Goal: Information Seeking & Learning: Find specific fact

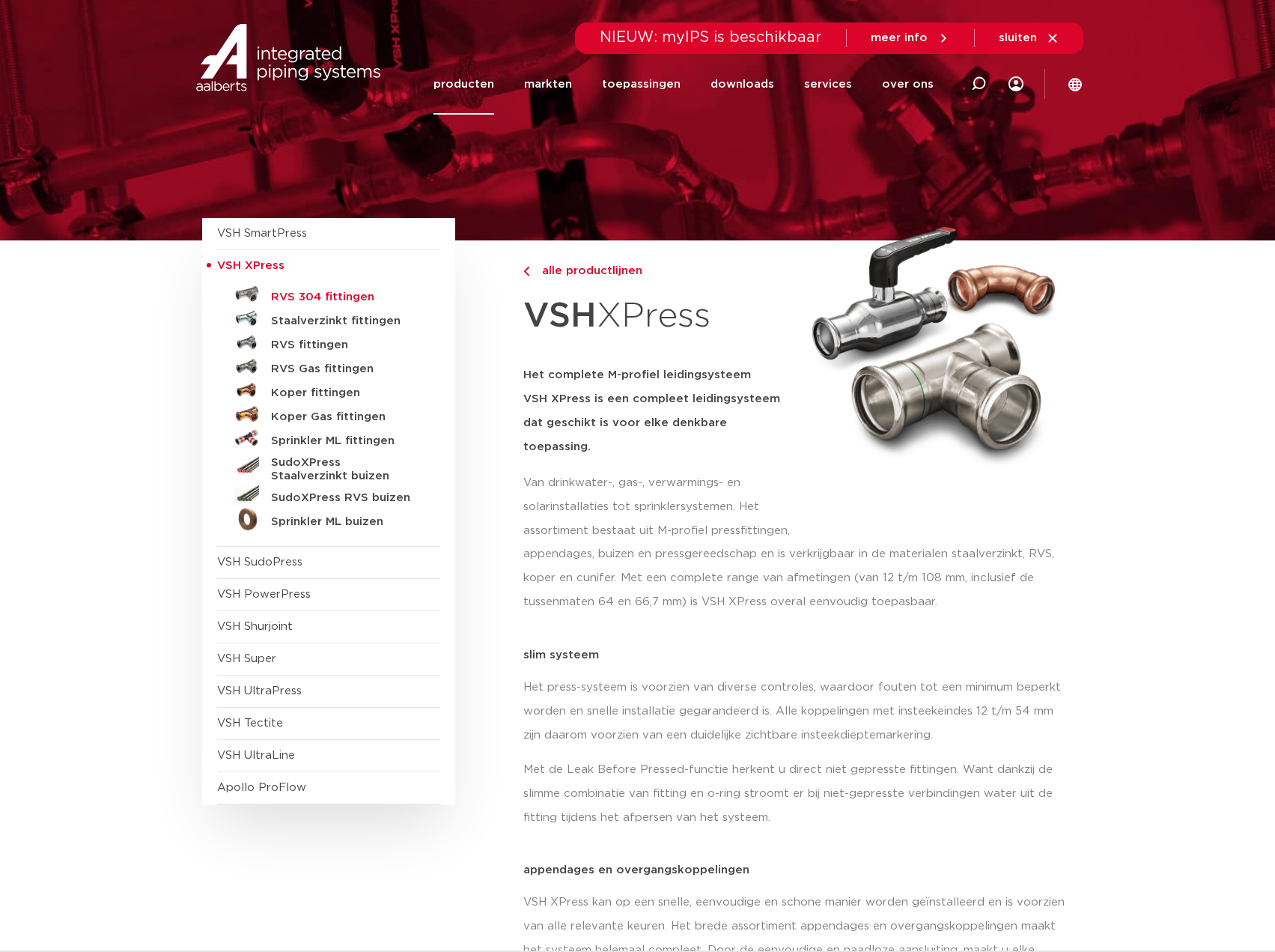
click at [309, 295] on h5 "RVS 304 fittingen" at bounding box center [344, 297] width 148 height 13
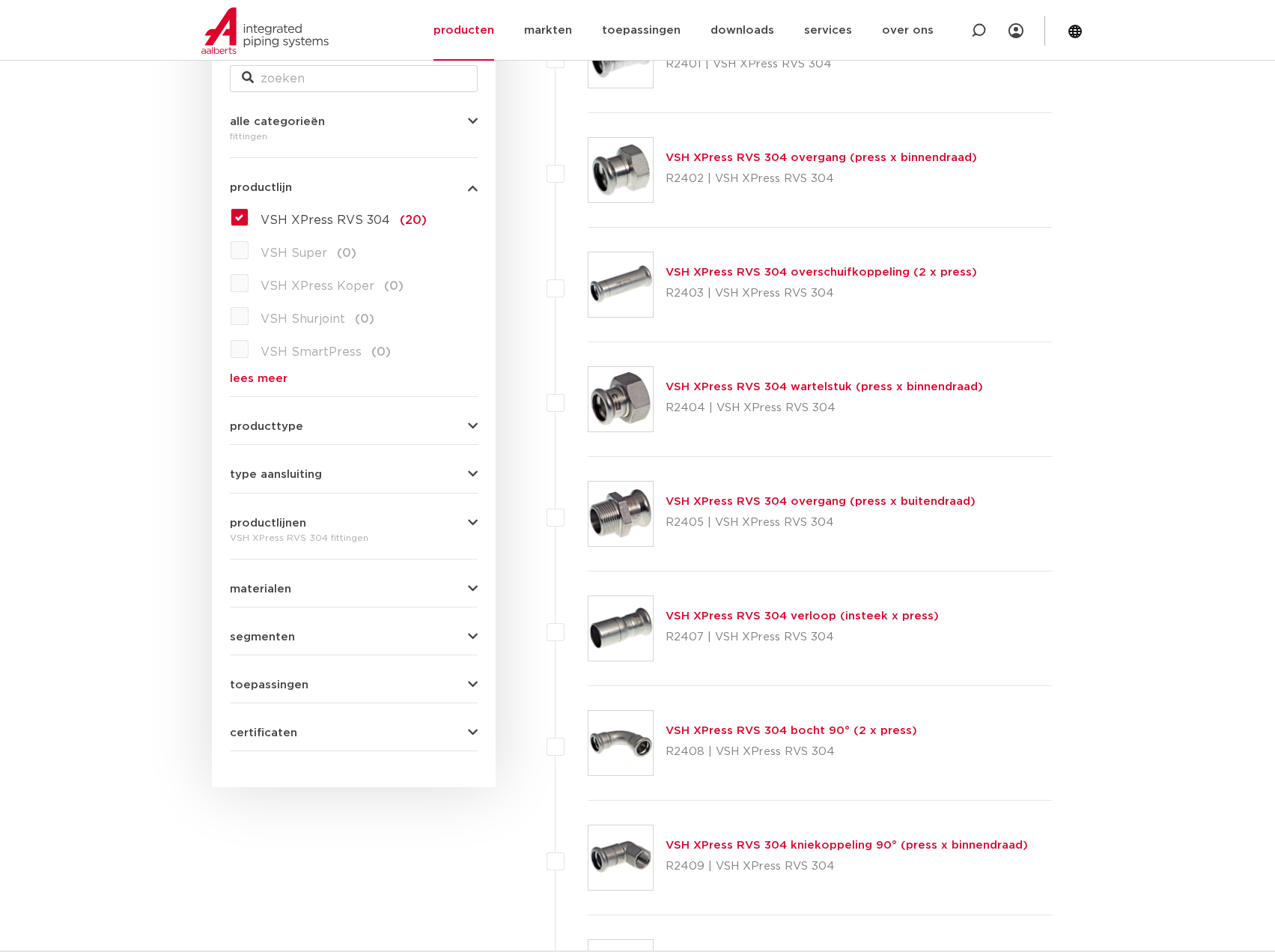
scroll to position [309, 0]
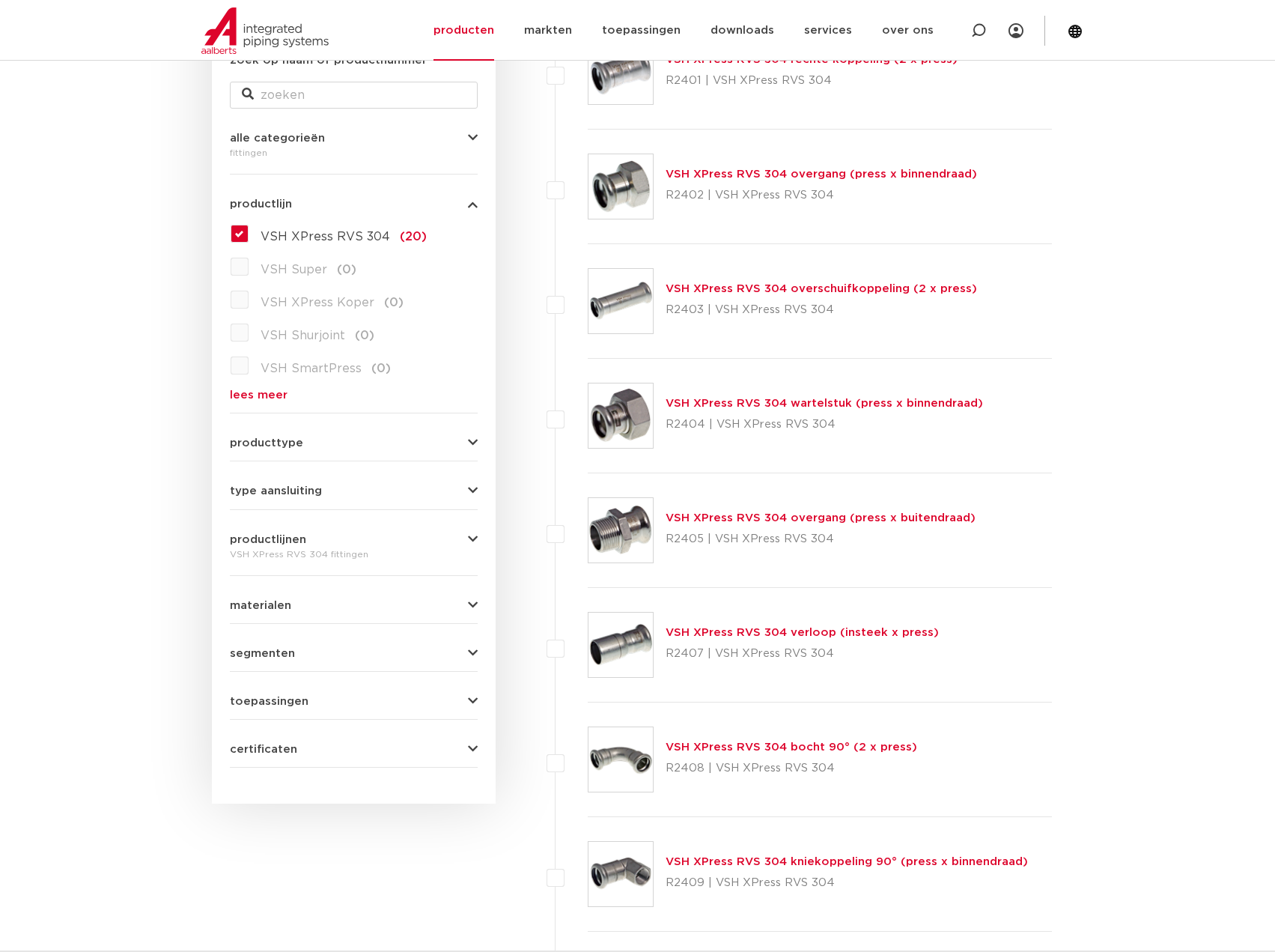
click at [830, 406] on link "VSH XPress RVS 304 wartelstuk (press x binnendraad)" at bounding box center [824, 403] width 317 height 11
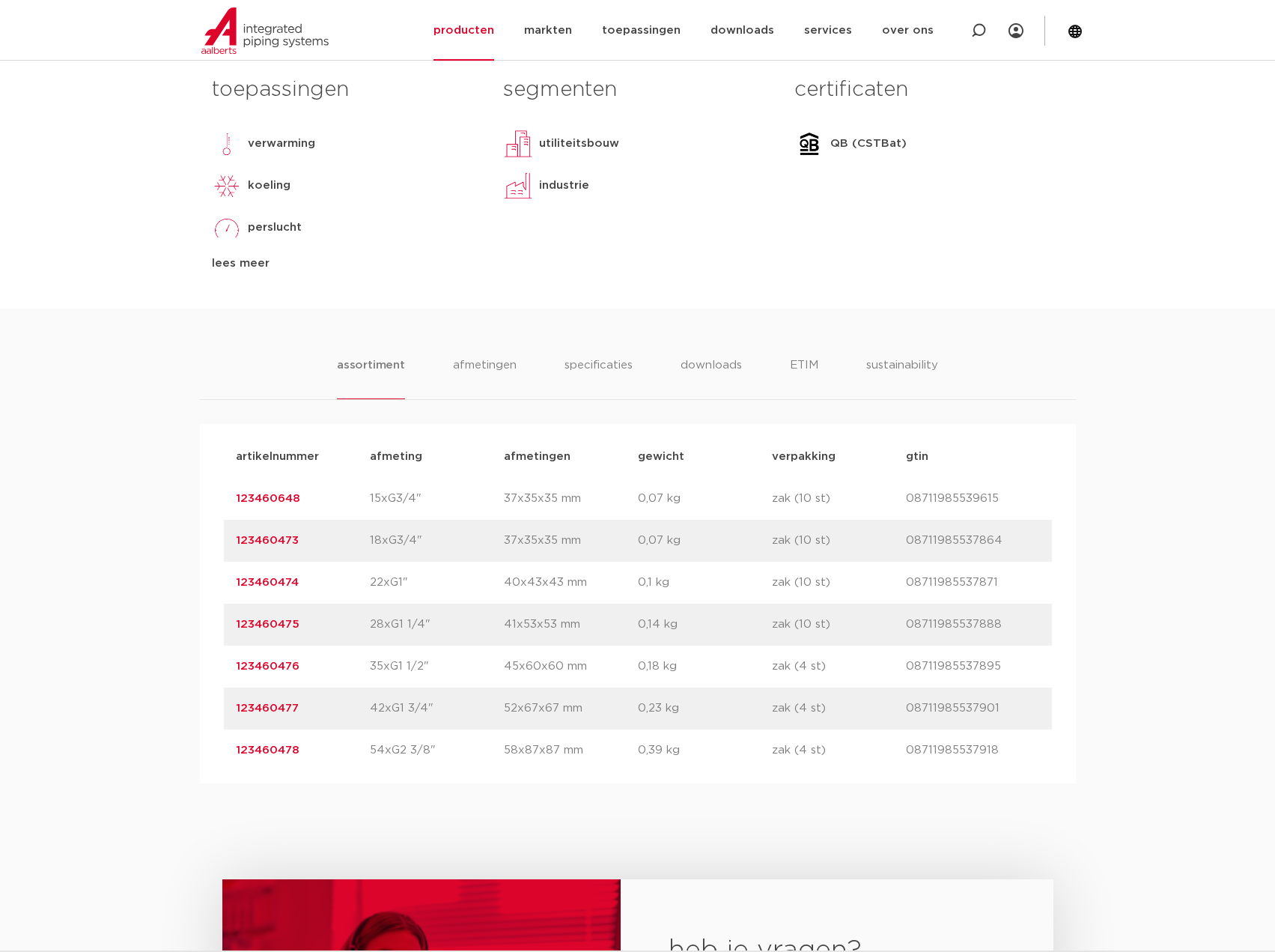
drag, startPoint x: 302, startPoint y: 578, endPoint x: 235, endPoint y: 580, distance: 67.0
click at [235, 580] on p "123460474" at bounding box center [302, 582] width 134 height 18
copy link "123460474"
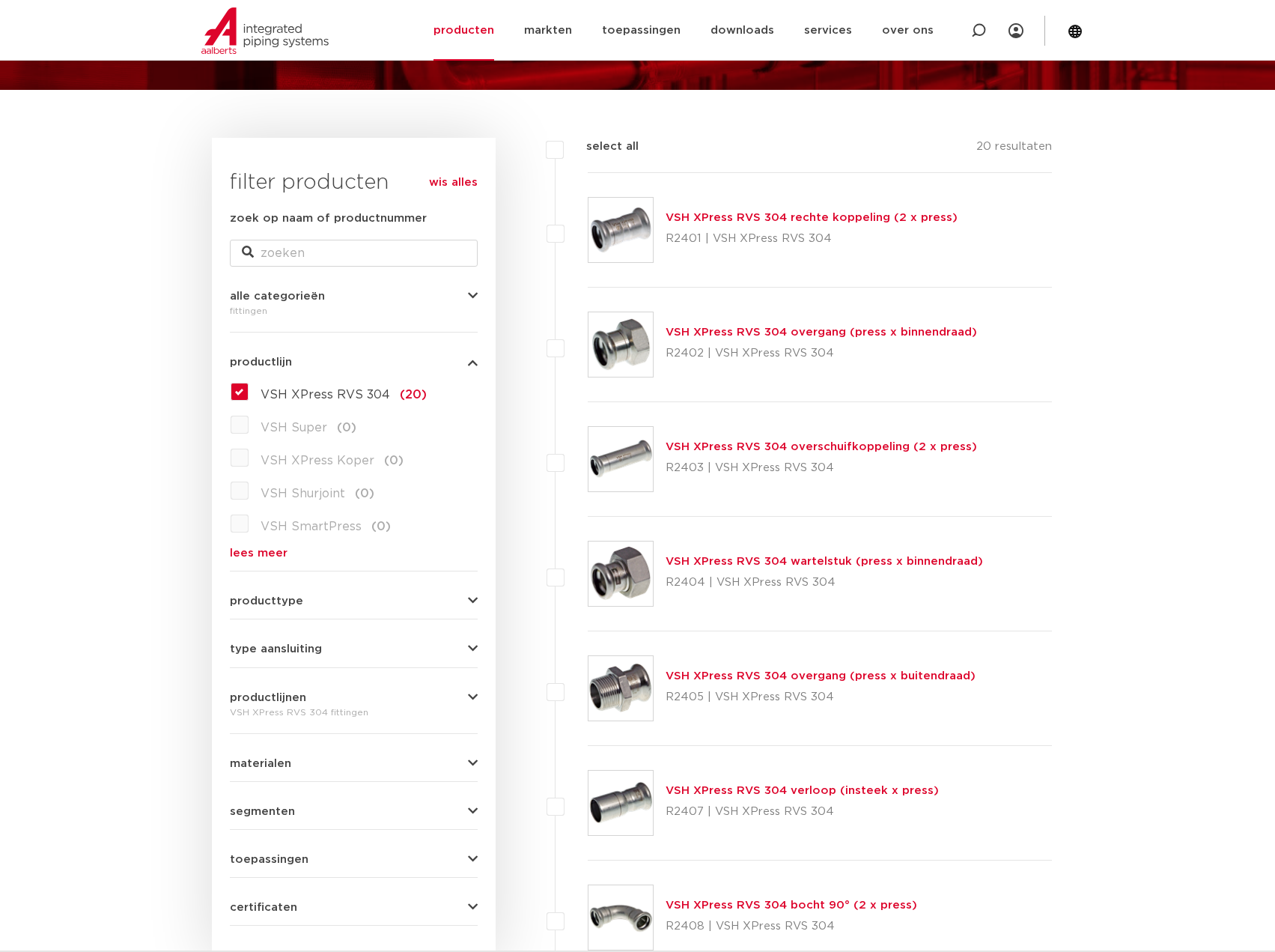
scroll to position [224, 0]
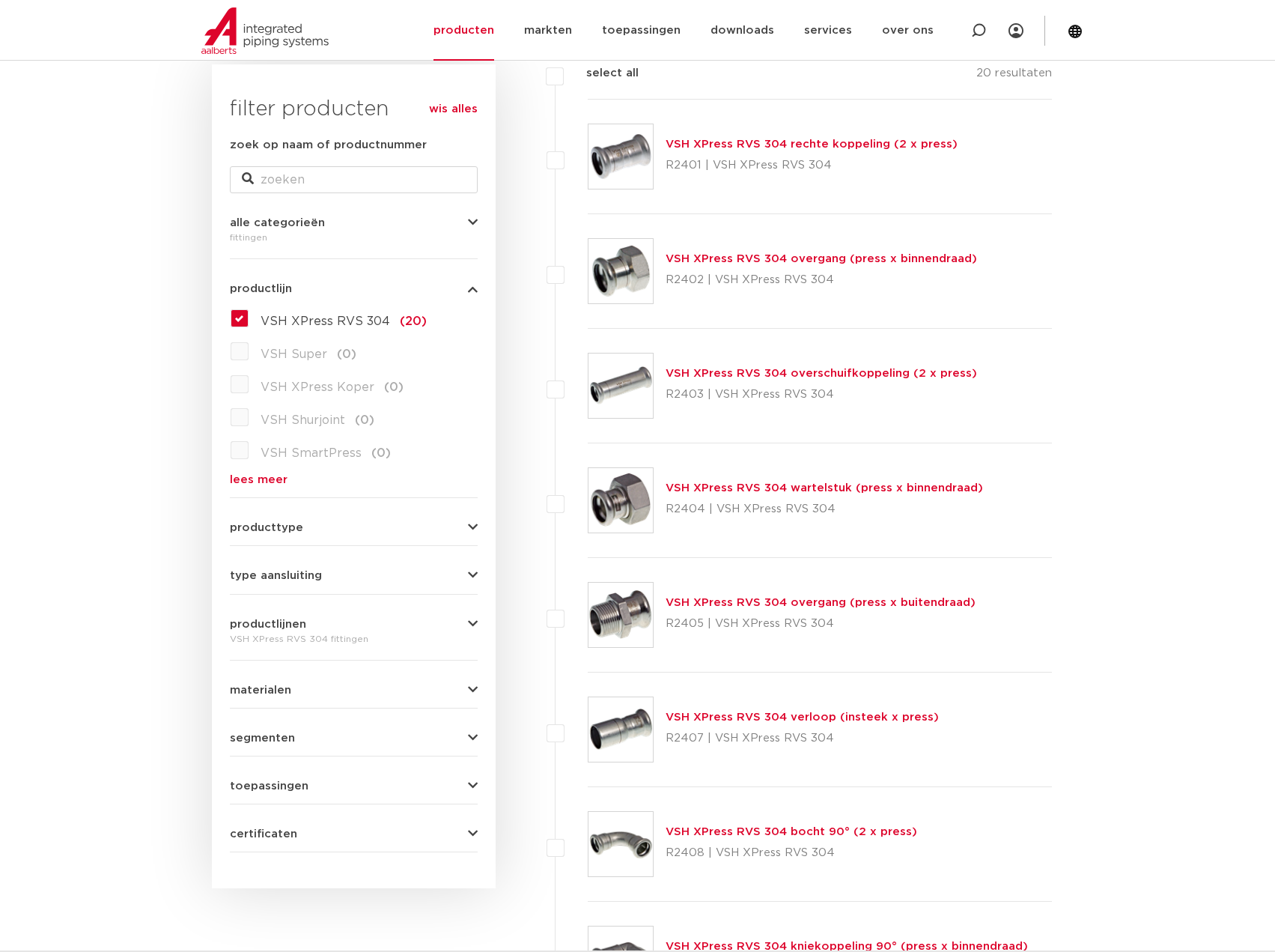
click at [776, 832] on link "VSH XPress RVS 304 bocht 90° (2 x press)" at bounding box center [791, 832] width 251 height 11
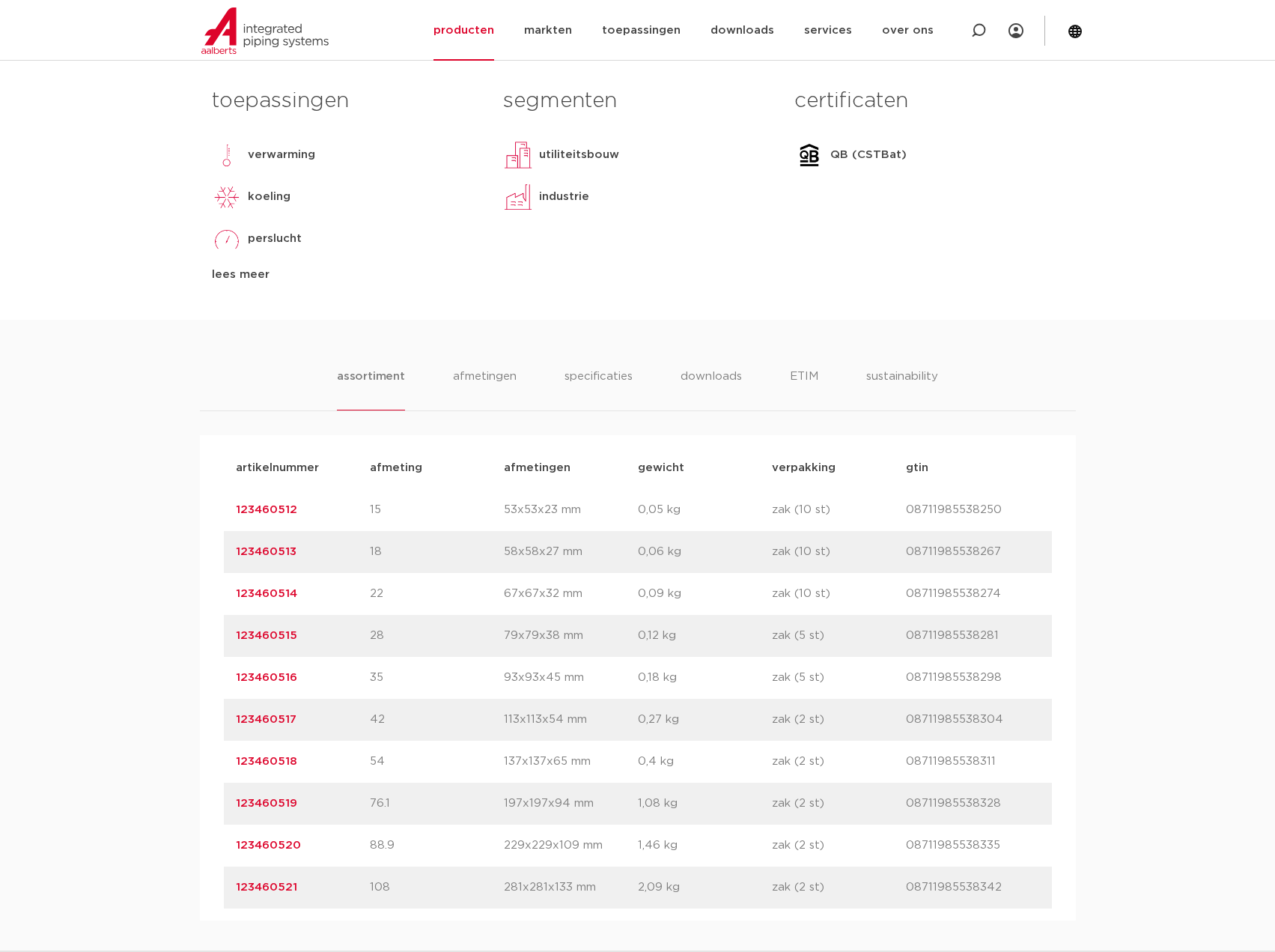
scroll to position [674, 0]
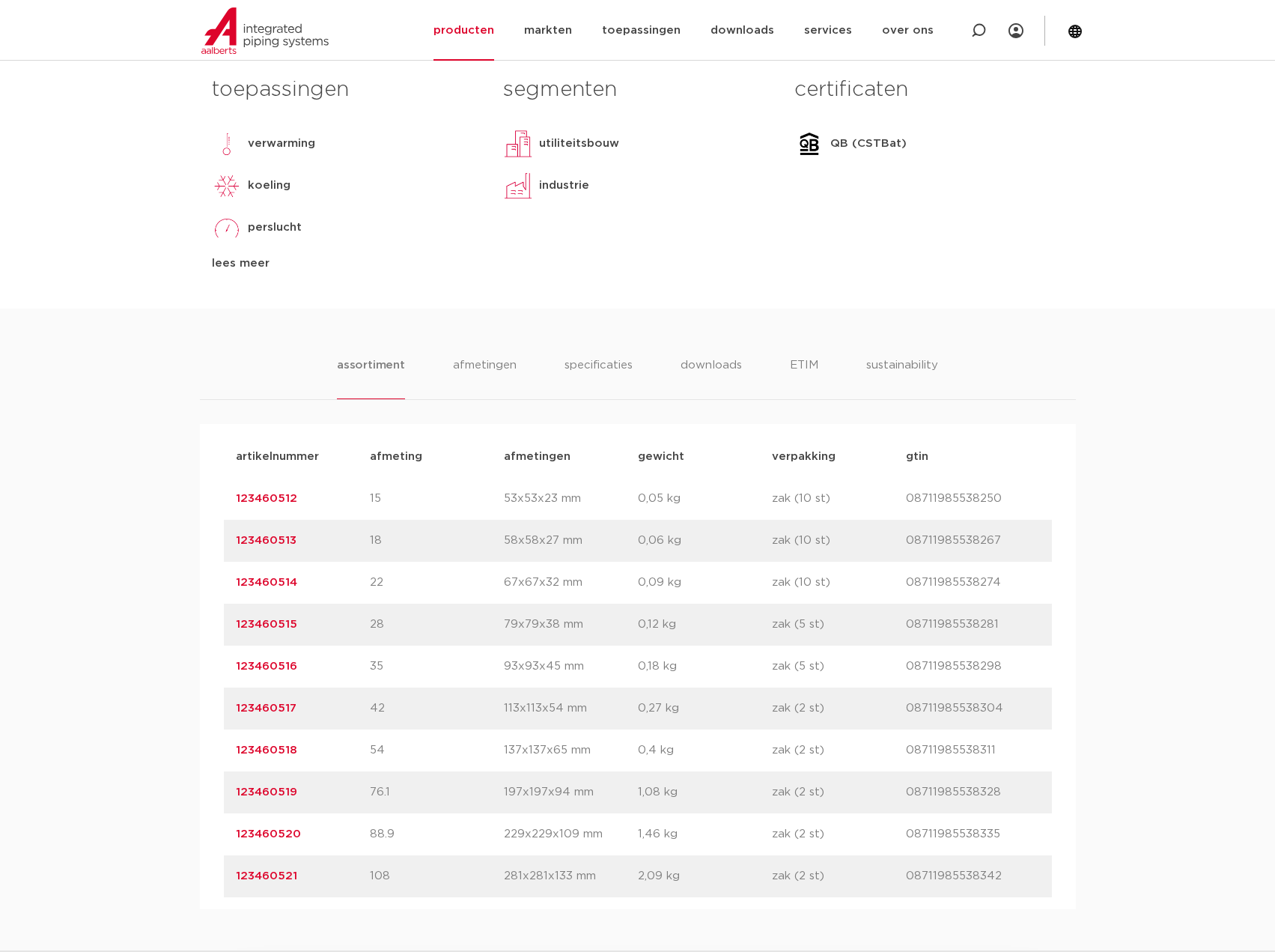
drag, startPoint x: 302, startPoint y: 581, endPoint x: 236, endPoint y: 583, distance: 66.0
click at [236, 583] on p "123460514" at bounding box center [302, 582] width 134 height 18
copy link "123460514"
drag, startPoint x: 314, startPoint y: 627, endPoint x: 235, endPoint y: 623, distance: 79.1
click at [235, 623] on div "artikelnummer 123460515 afmeting 28 afmetingen 79x79x38 mm gewicht 0,12 kg verp…" at bounding box center [638, 624] width 828 height 42
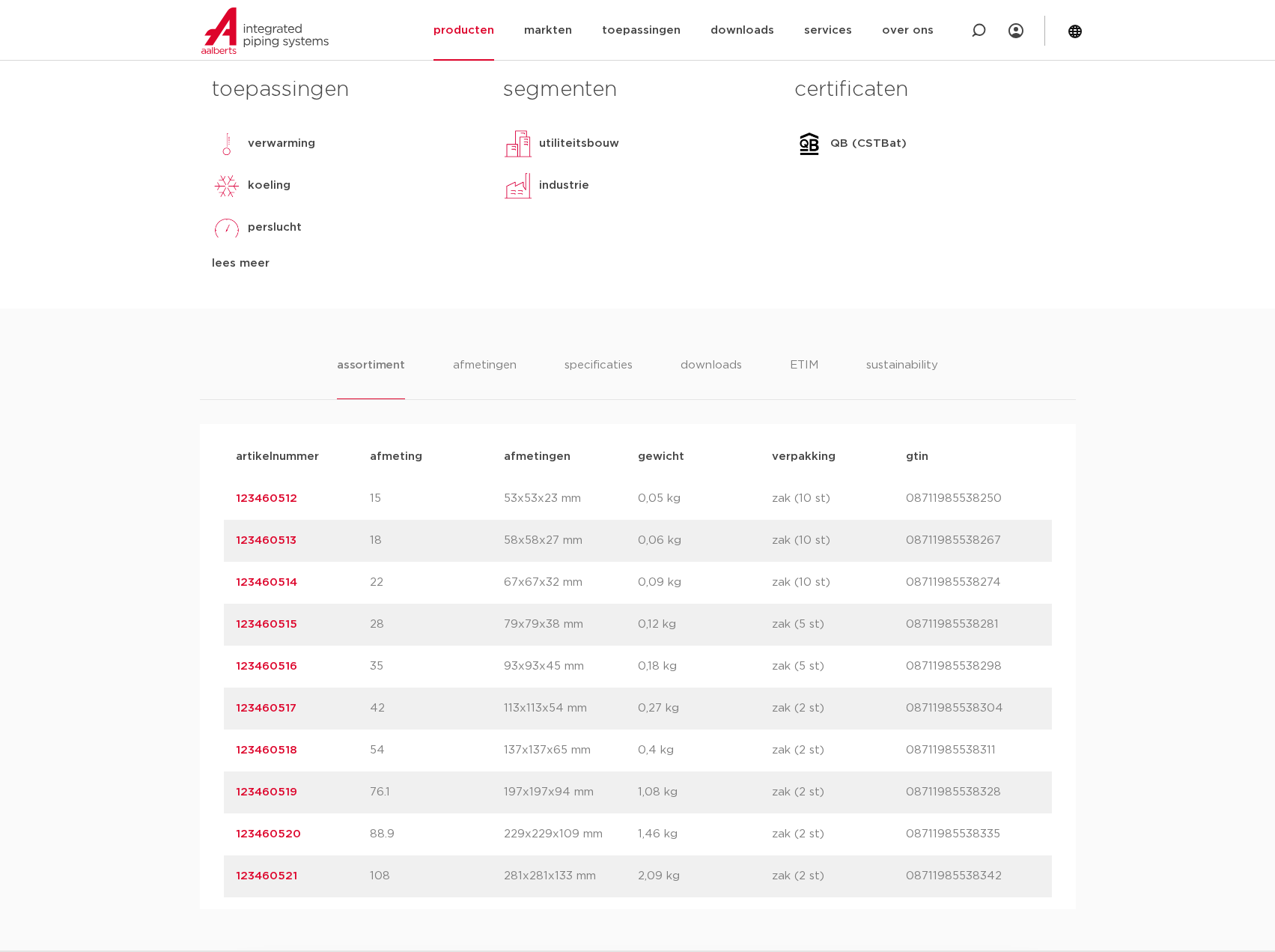
copy link "123460515"
drag, startPoint x: 301, startPoint y: 669, endPoint x: 236, endPoint y: 667, distance: 65.0
click at [236, 667] on p "123460516" at bounding box center [302, 665] width 134 height 18
copy link "123460516"
drag, startPoint x: 303, startPoint y: 711, endPoint x: 240, endPoint y: 712, distance: 63.0
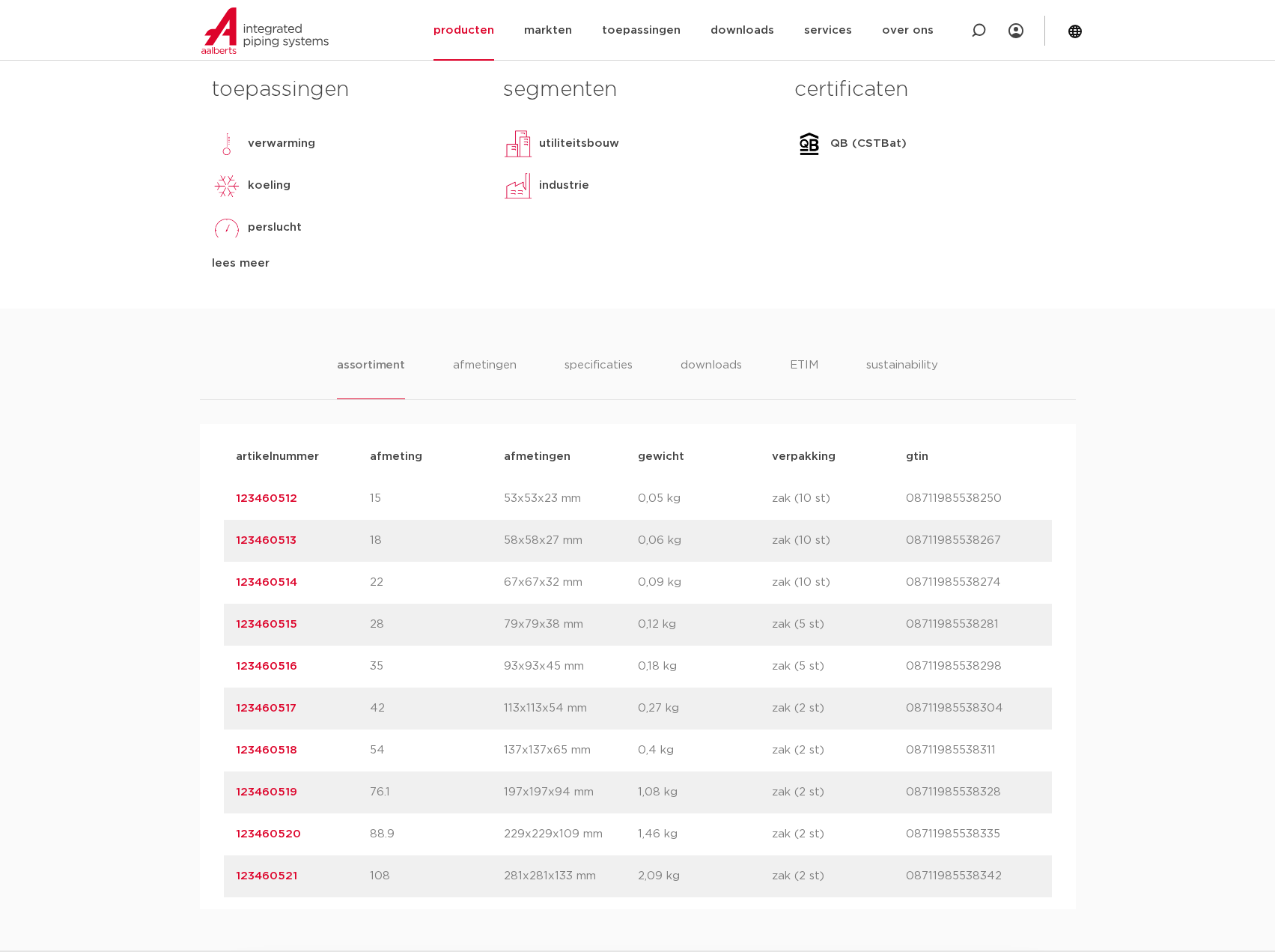
click at [236, 717] on p "123460517" at bounding box center [302, 708] width 134 height 18
copy link "123460517"
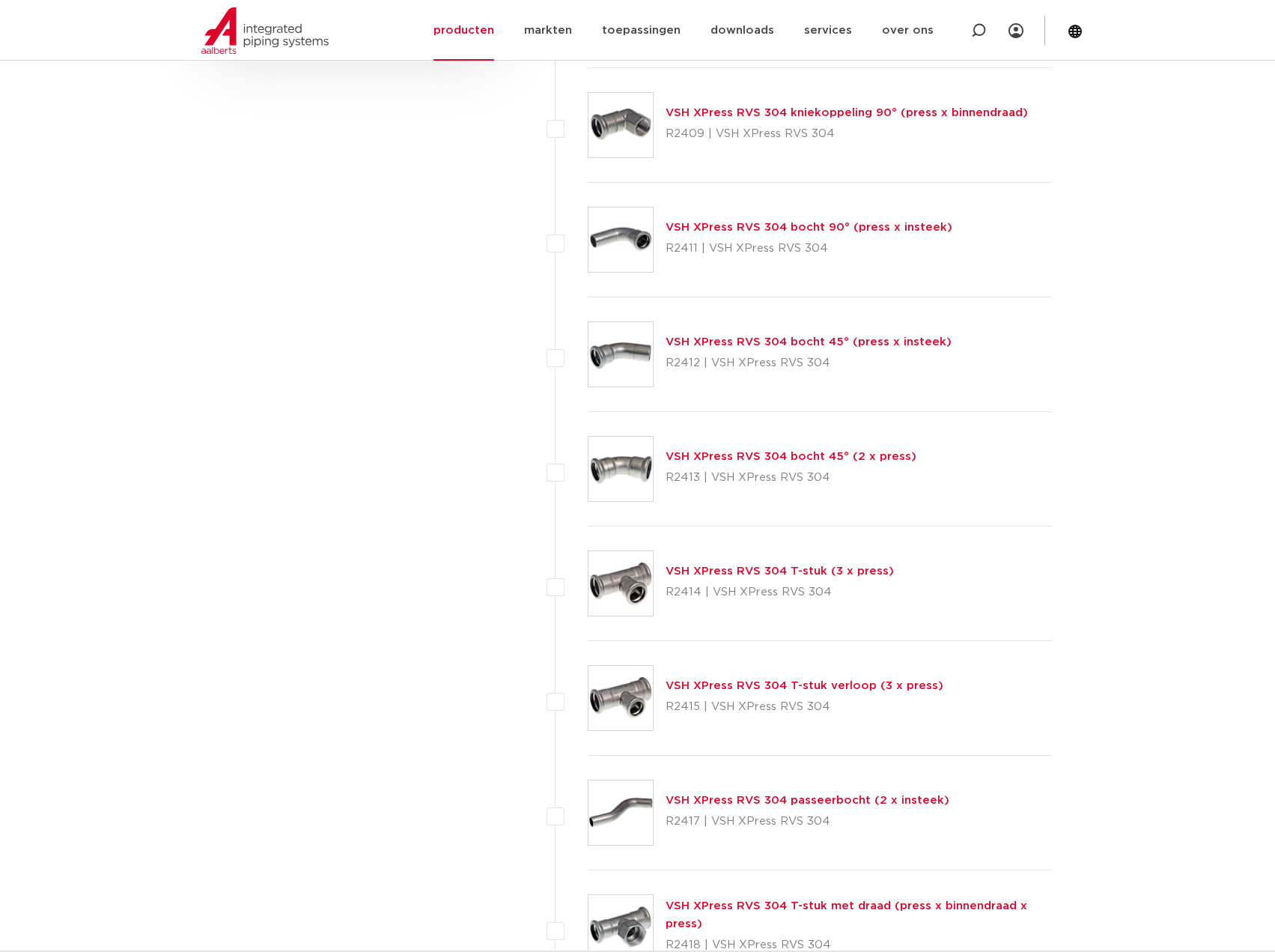
scroll to position [1123, 0]
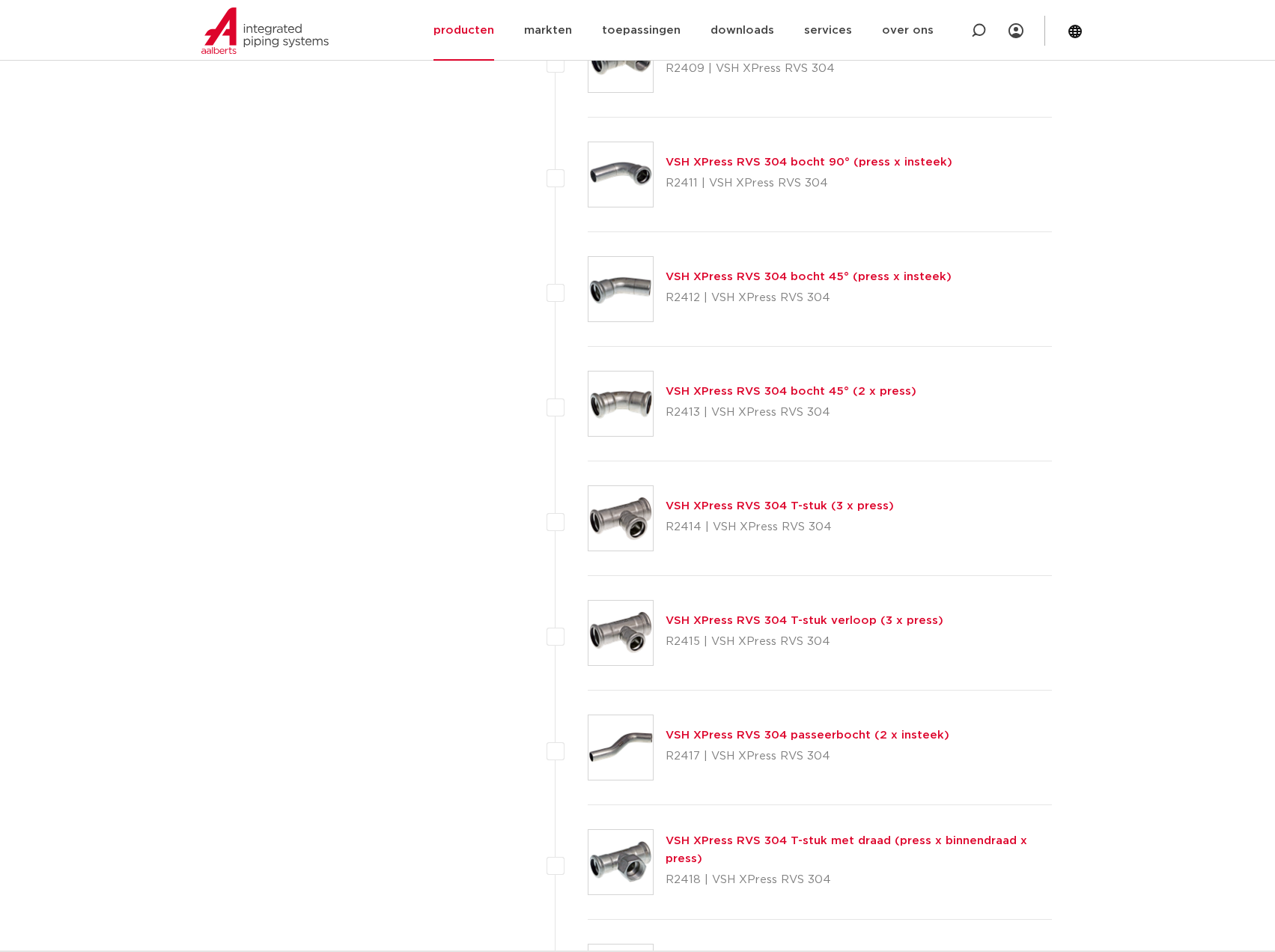
click at [903, 622] on link "VSH XPress RVS 304 T-stuk verloop (3 x press)" at bounding box center [804, 621] width 278 height 11
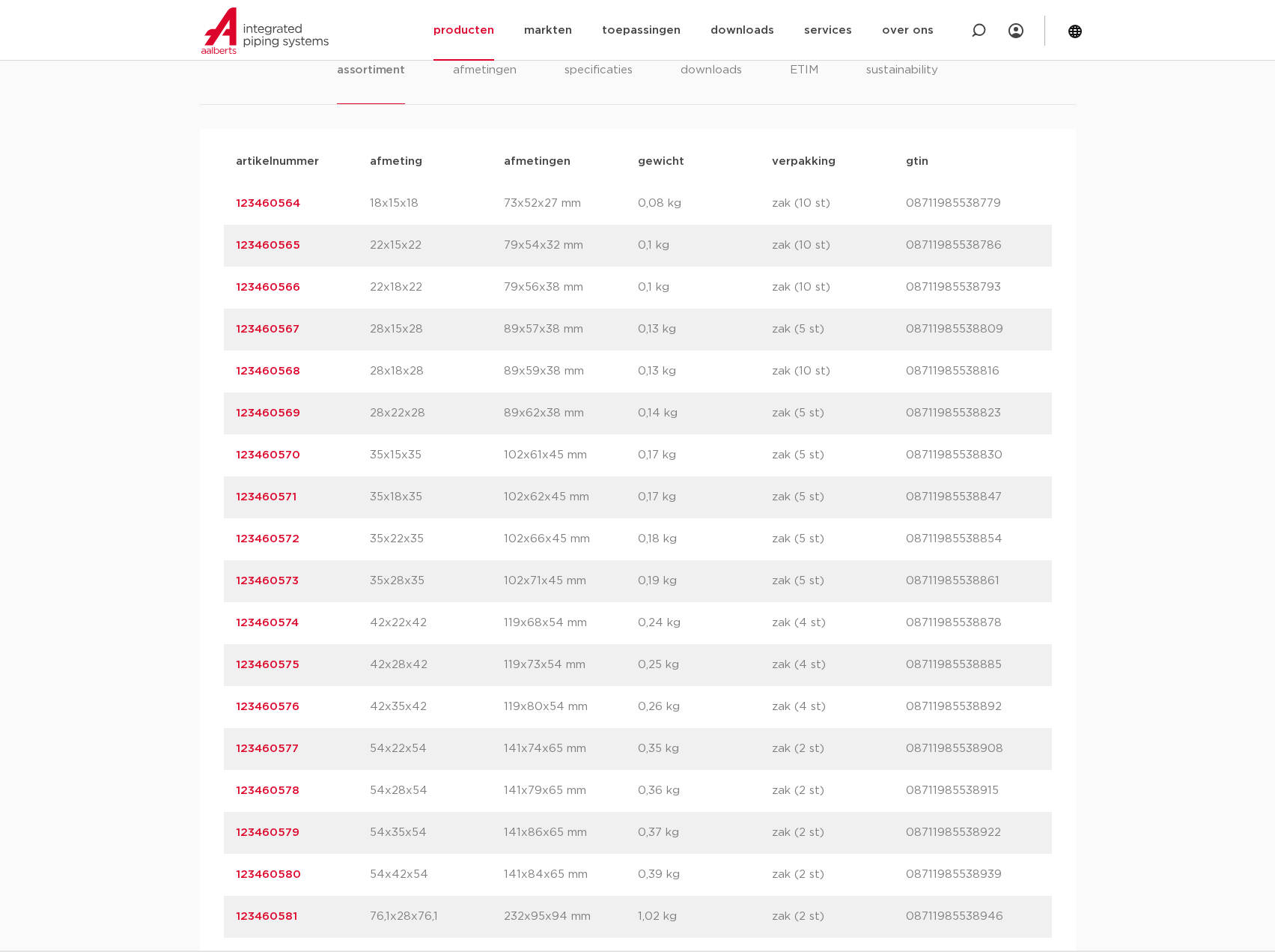
scroll to position [973, 0]
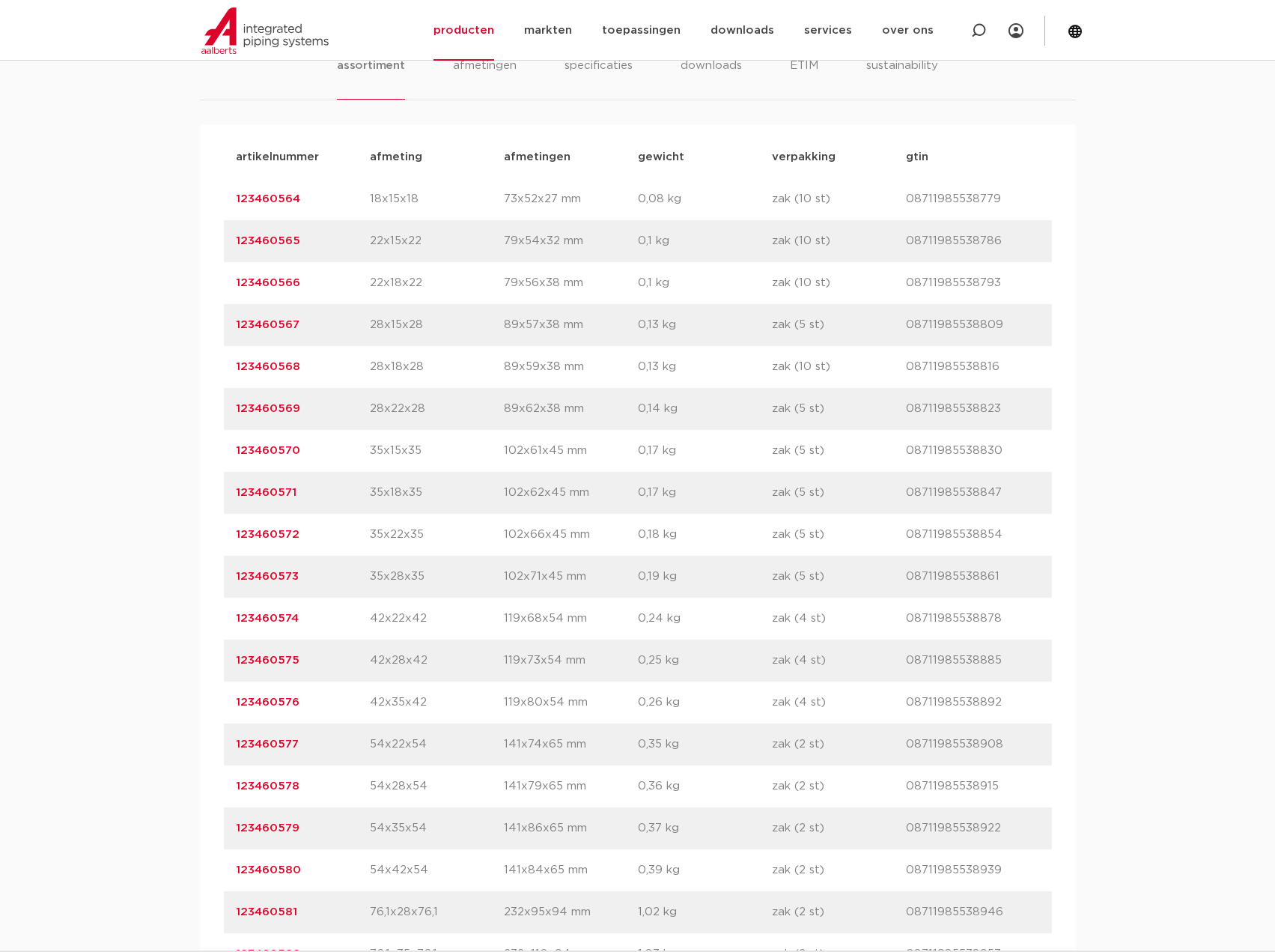
drag, startPoint x: 306, startPoint y: 615, endPoint x: 235, endPoint y: 615, distance: 71.0
click at [232, 616] on div "artikelnummer 123460574 afmeting 42x22x42 afmetingen 119x68x54 mm gewicht 0,24 …" at bounding box center [638, 618] width 828 height 42
copy link "123460574"
drag, startPoint x: 309, startPoint y: 408, endPoint x: 235, endPoint y: 409, distance: 74.0
click at [235, 409] on div "artikelnummer 123460569 afmeting 28x22x28 afmetingen 89x62x38 mm gewicht 0,14 k…" at bounding box center [638, 409] width 828 height 42
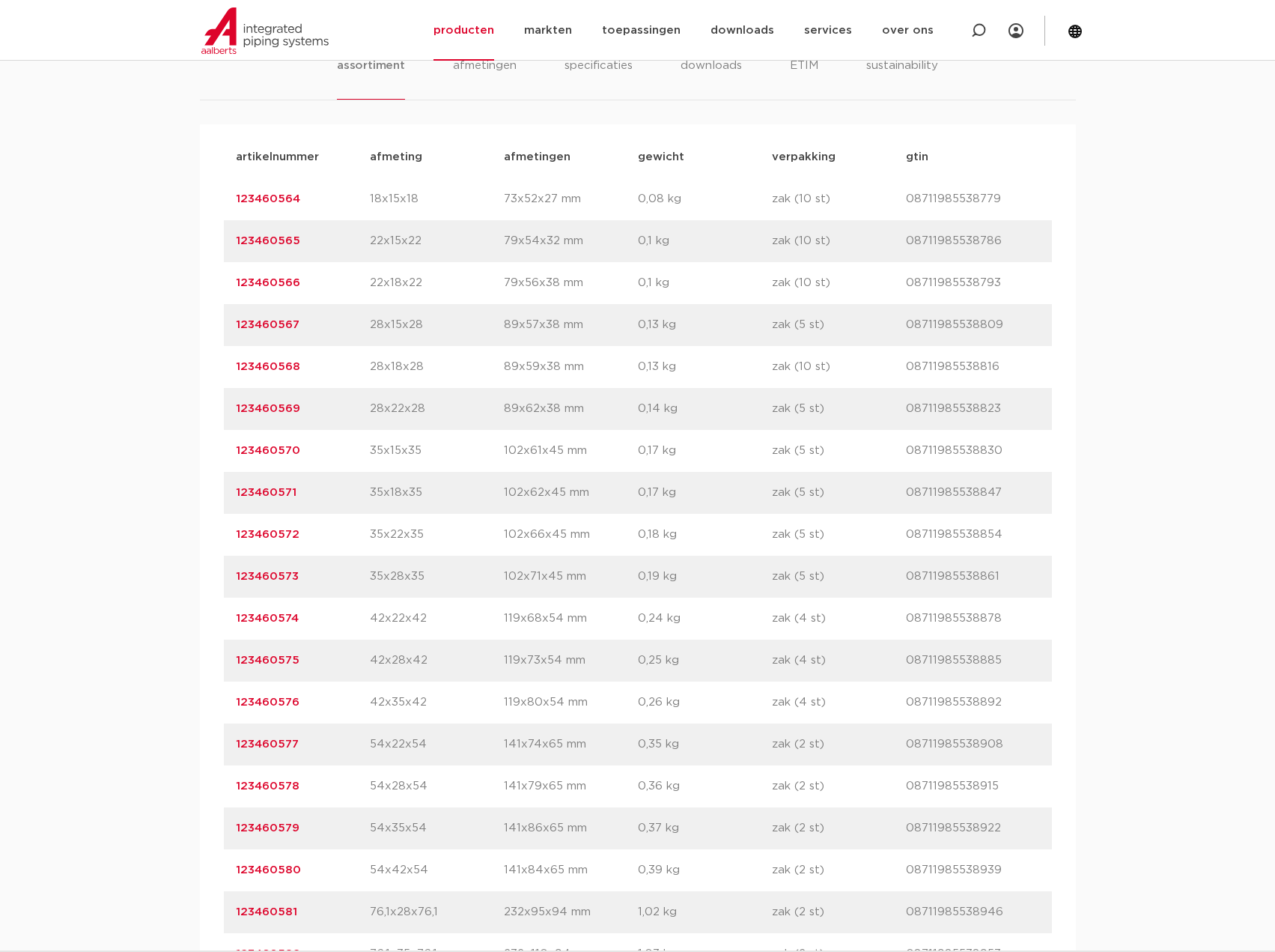
copy link "123460569"
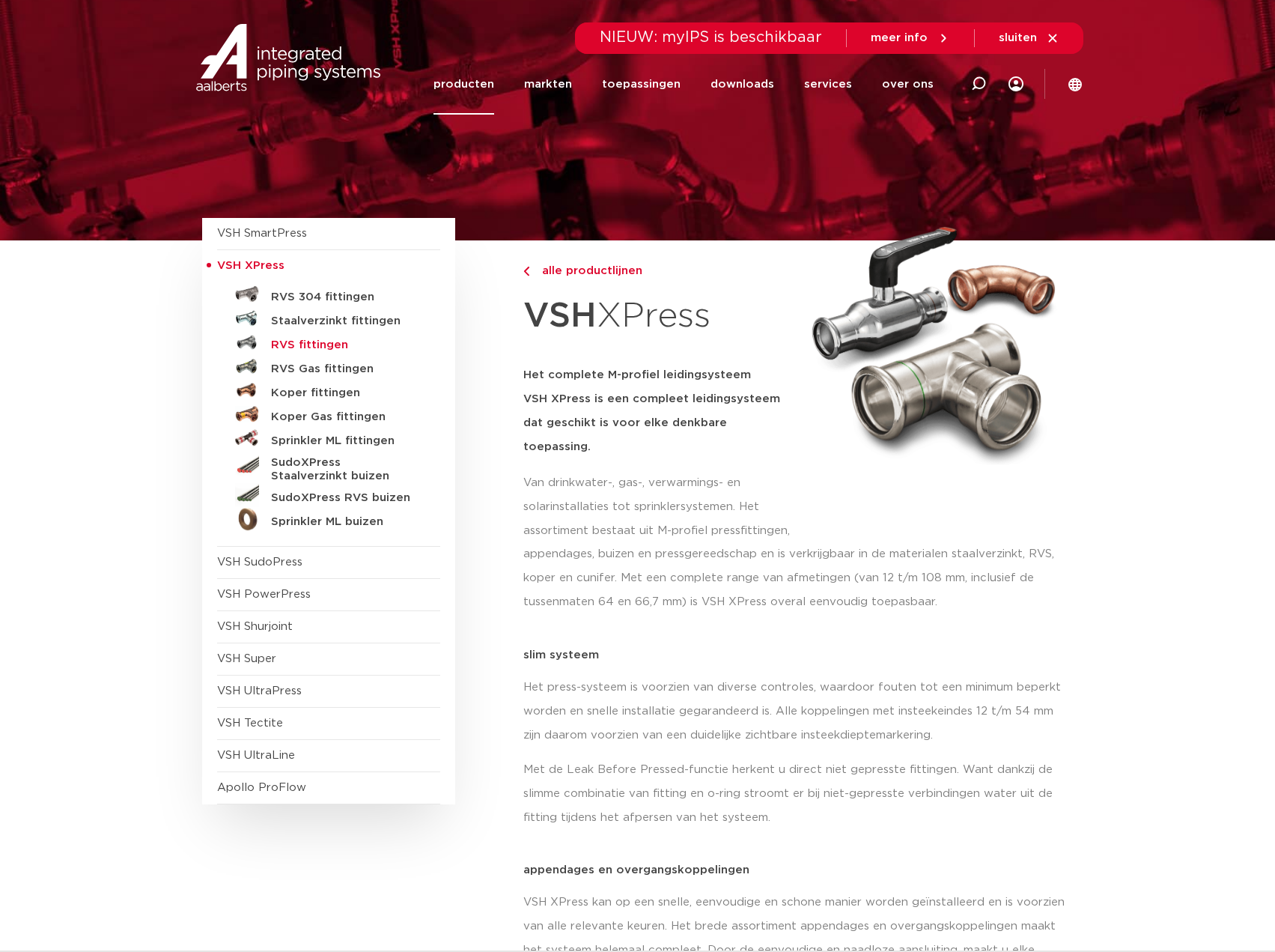
click at [318, 343] on h5 "RVS fittingen" at bounding box center [344, 345] width 148 height 13
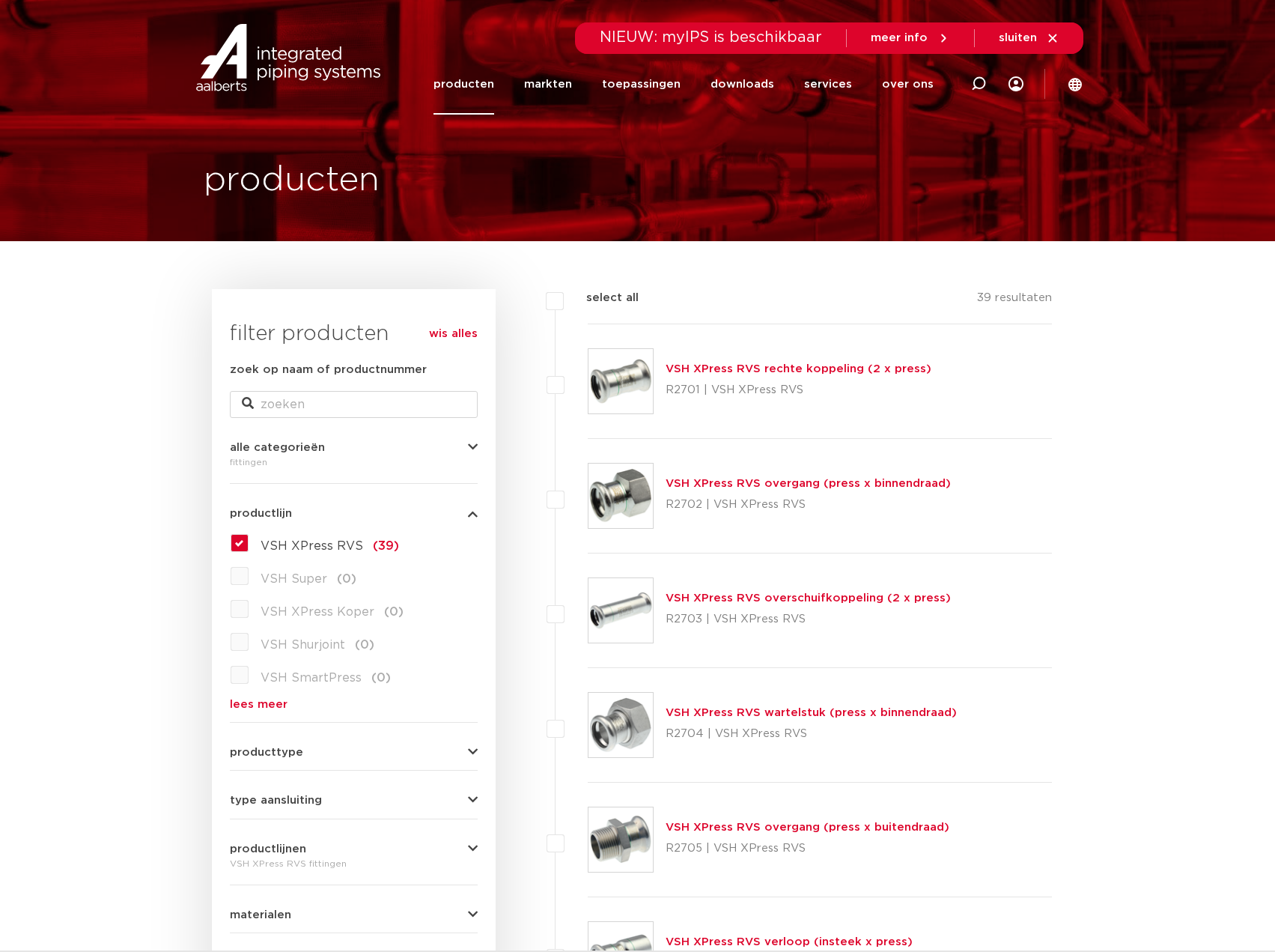
click at [262, 702] on link "lees meer" at bounding box center [354, 704] width 248 height 11
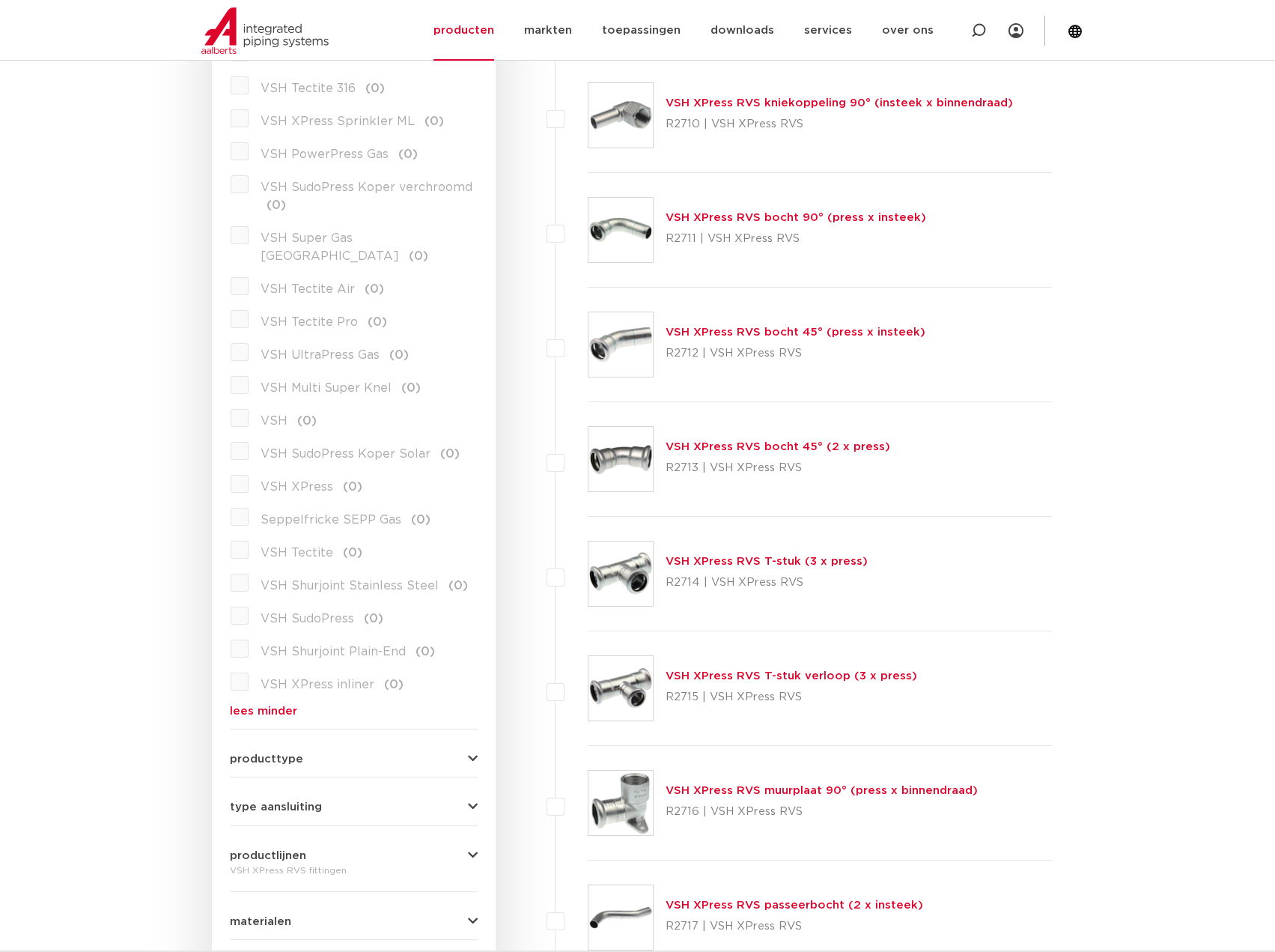
scroll to position [1423, 0]
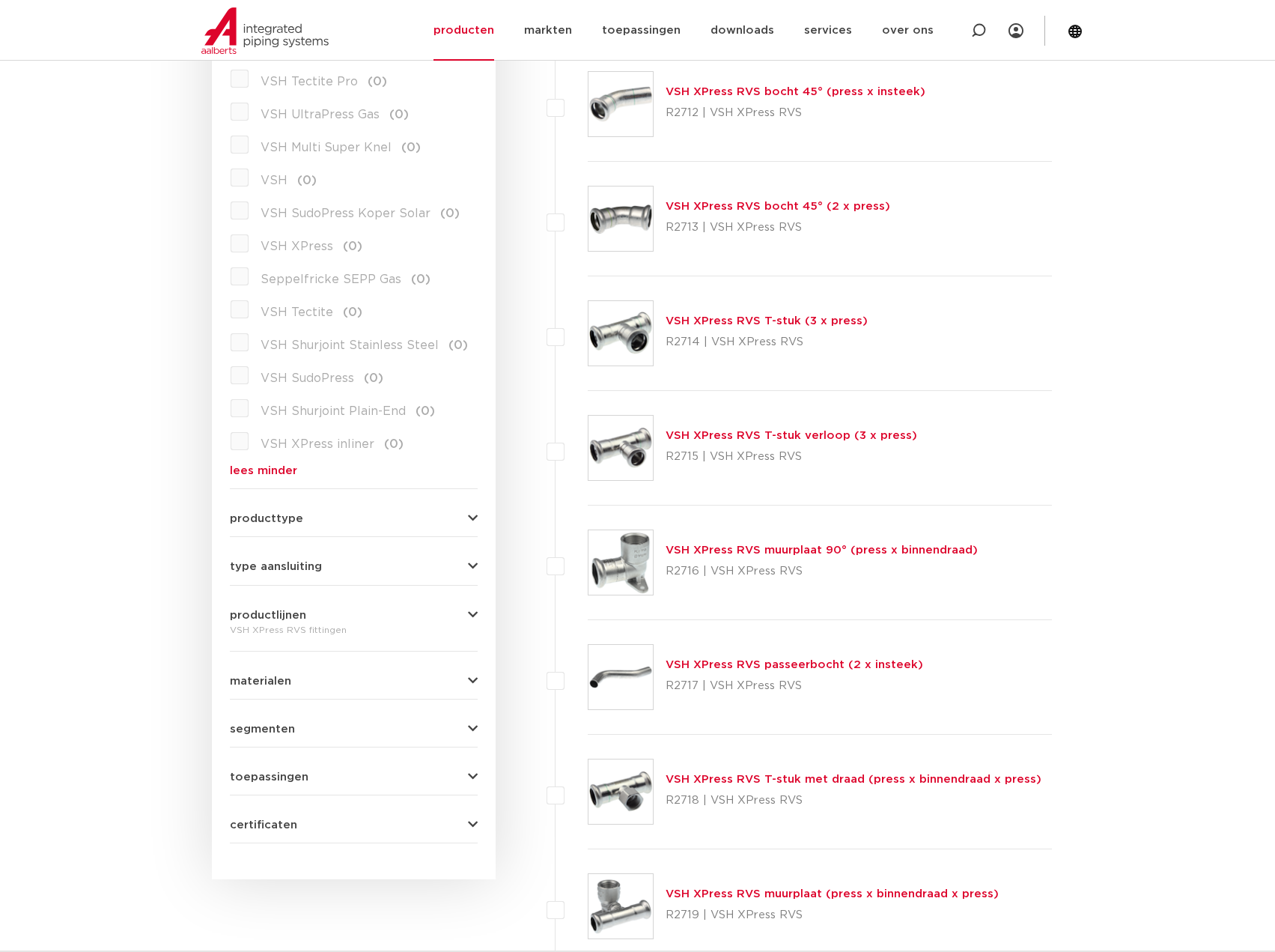
click at [273, 513] on span "producttype" at bounding box center [266, 518] width 74 height 11
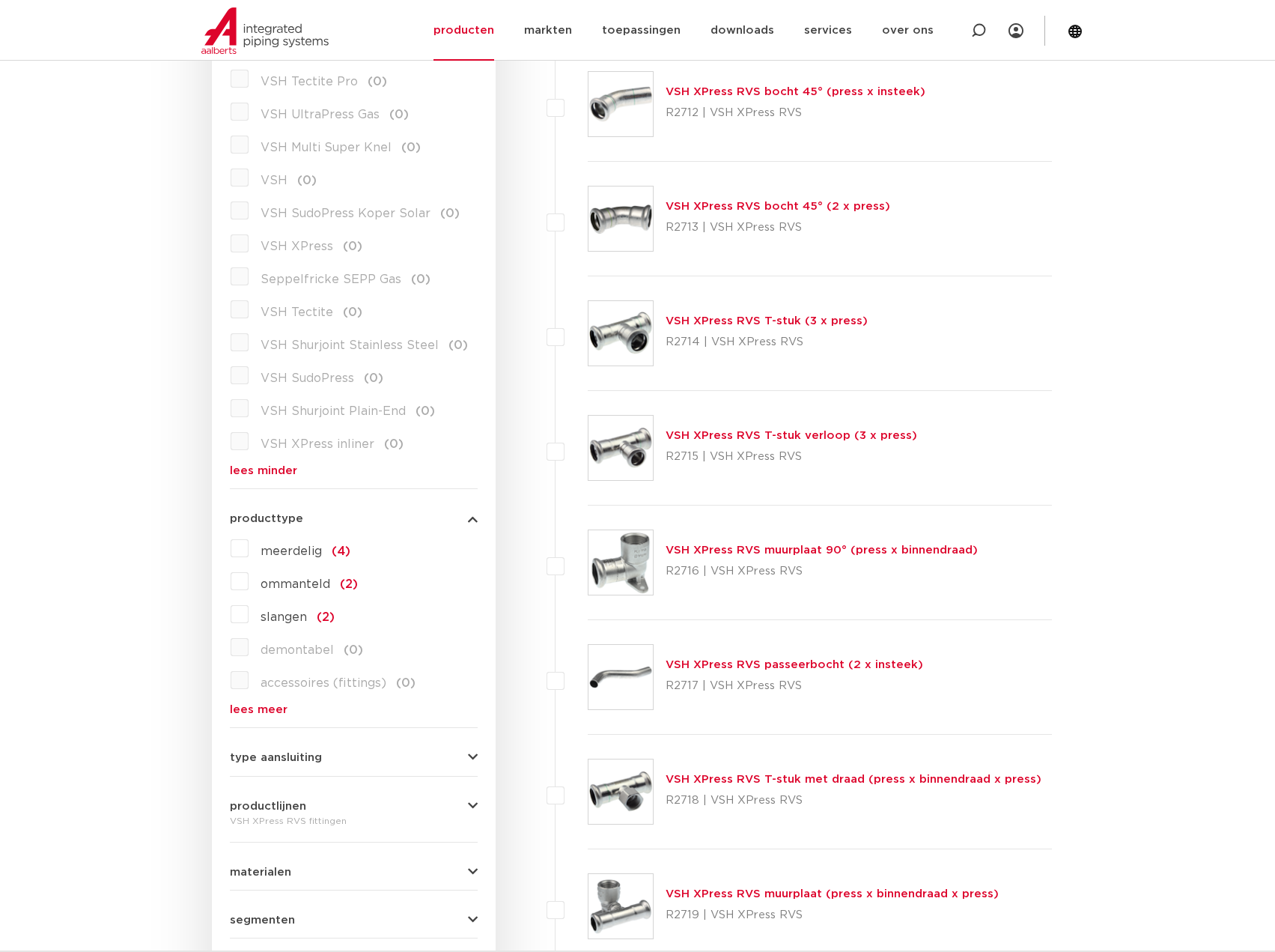
click at [273, 513] on span "producttype" at bounding box center [266, 518] width 74 height 11
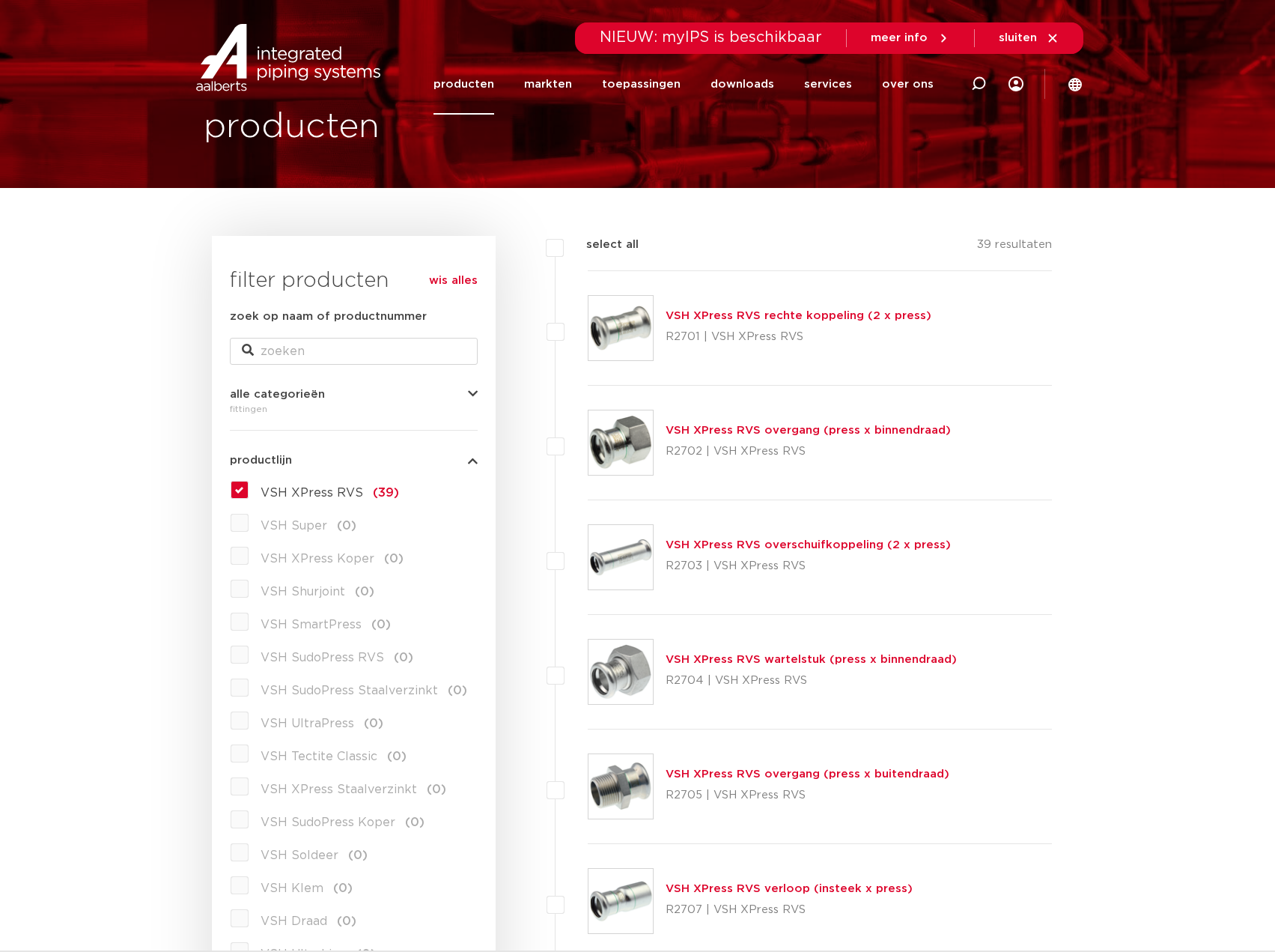
scroll to position [0, 0]
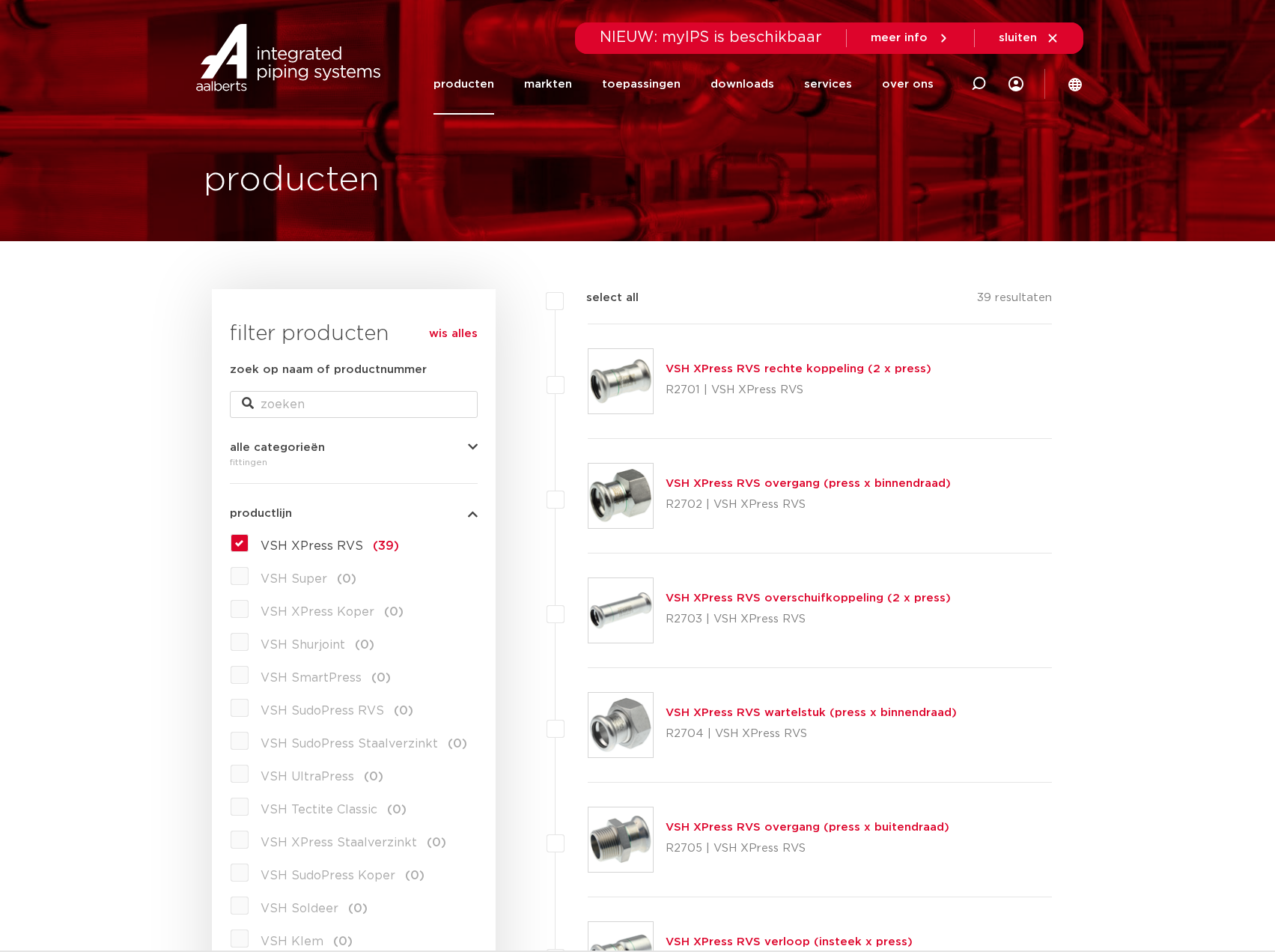
click at [334, 182] on h1 "producten" at bounding box center [291, 180] width 176 height 47
click at [488, 72] on link "producten" at bounding box center [463, 84] width 60 height 60
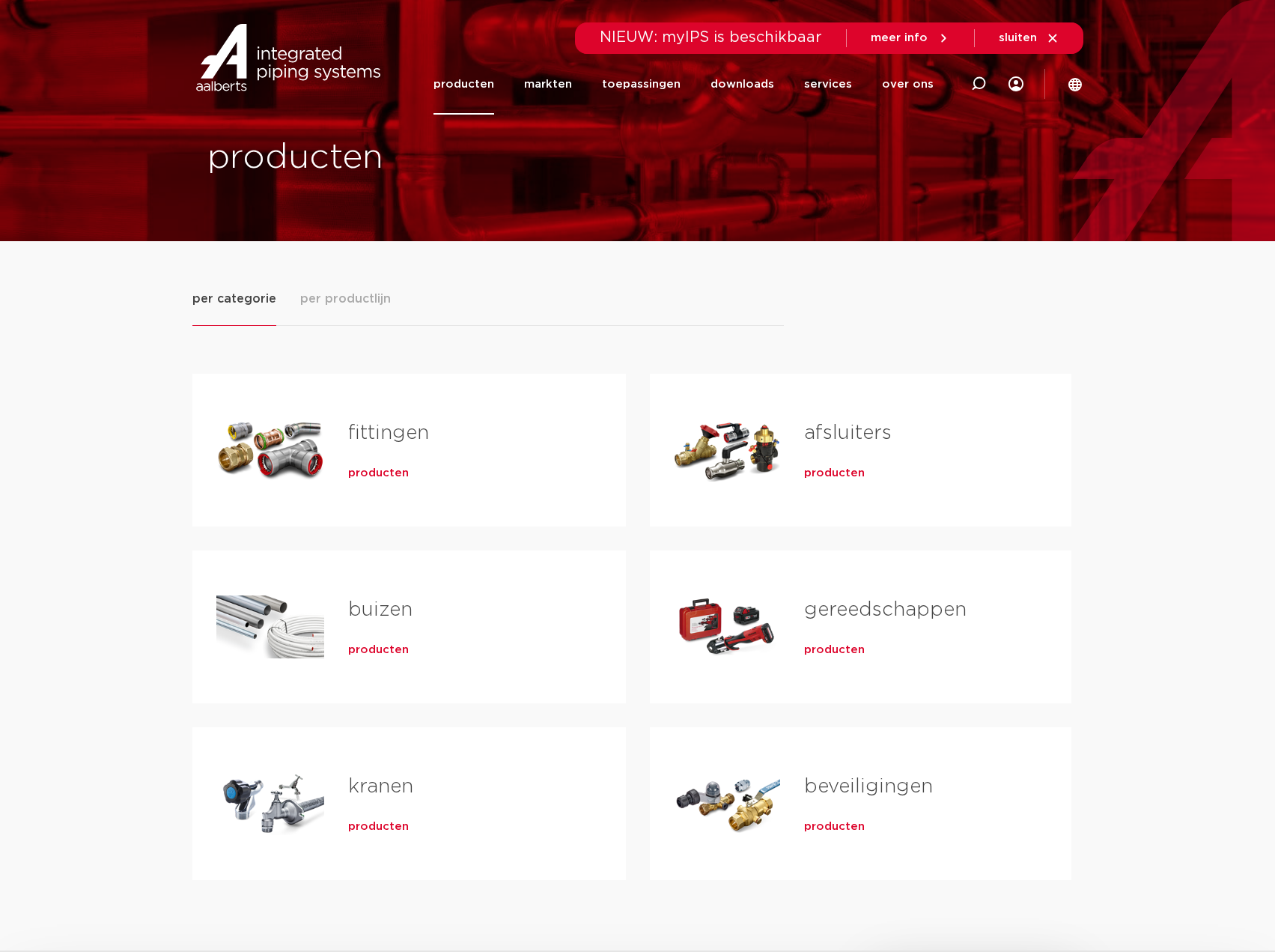
click at [856, 433] on link "afsluiters" at bounding box center [848, 433] width 87 height 20
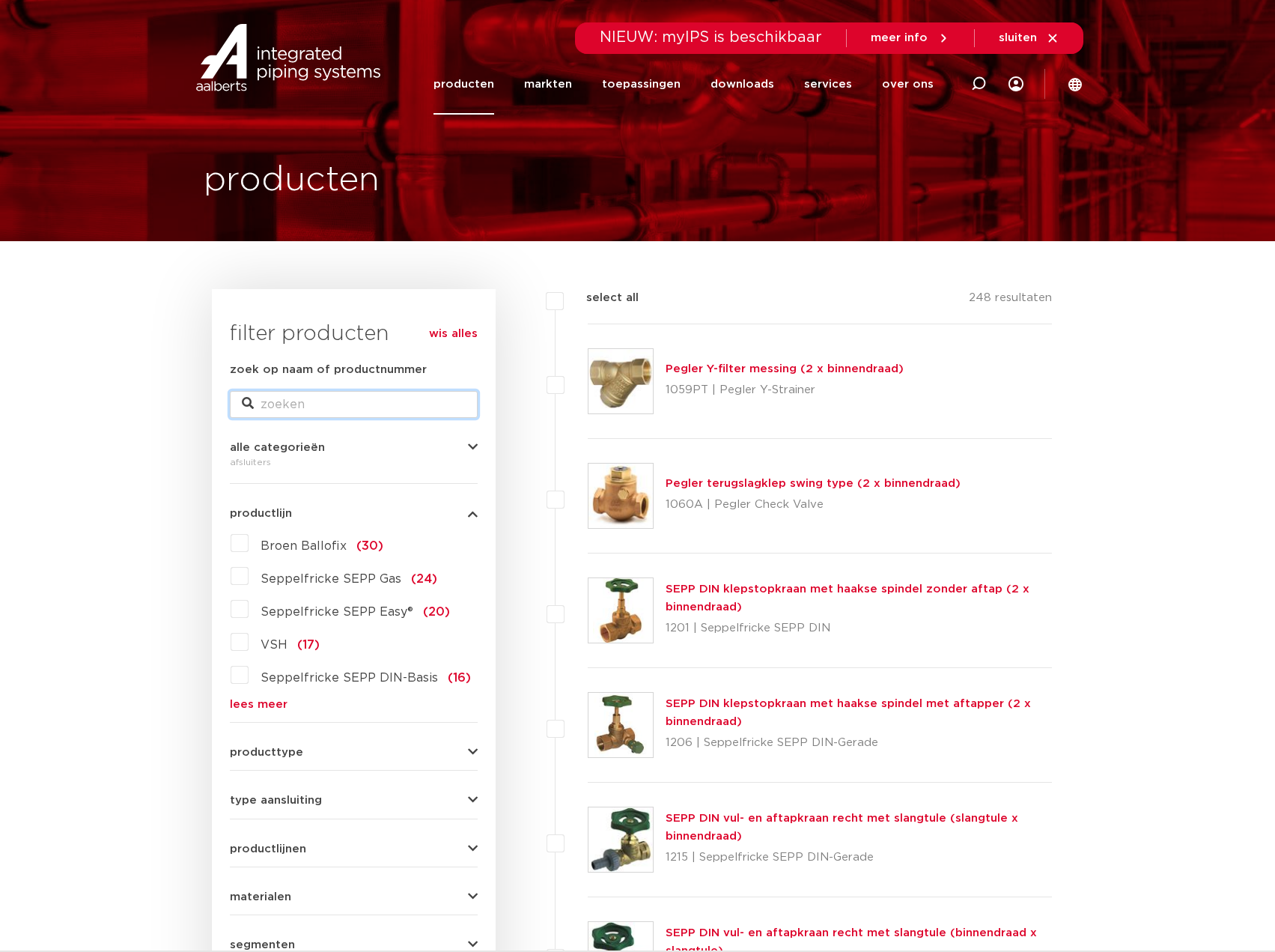
click at [300, 400] on input "zoek op naam of productnummer" at bounding box center [354, 404] width 248 height 27
type input "afsluiter"
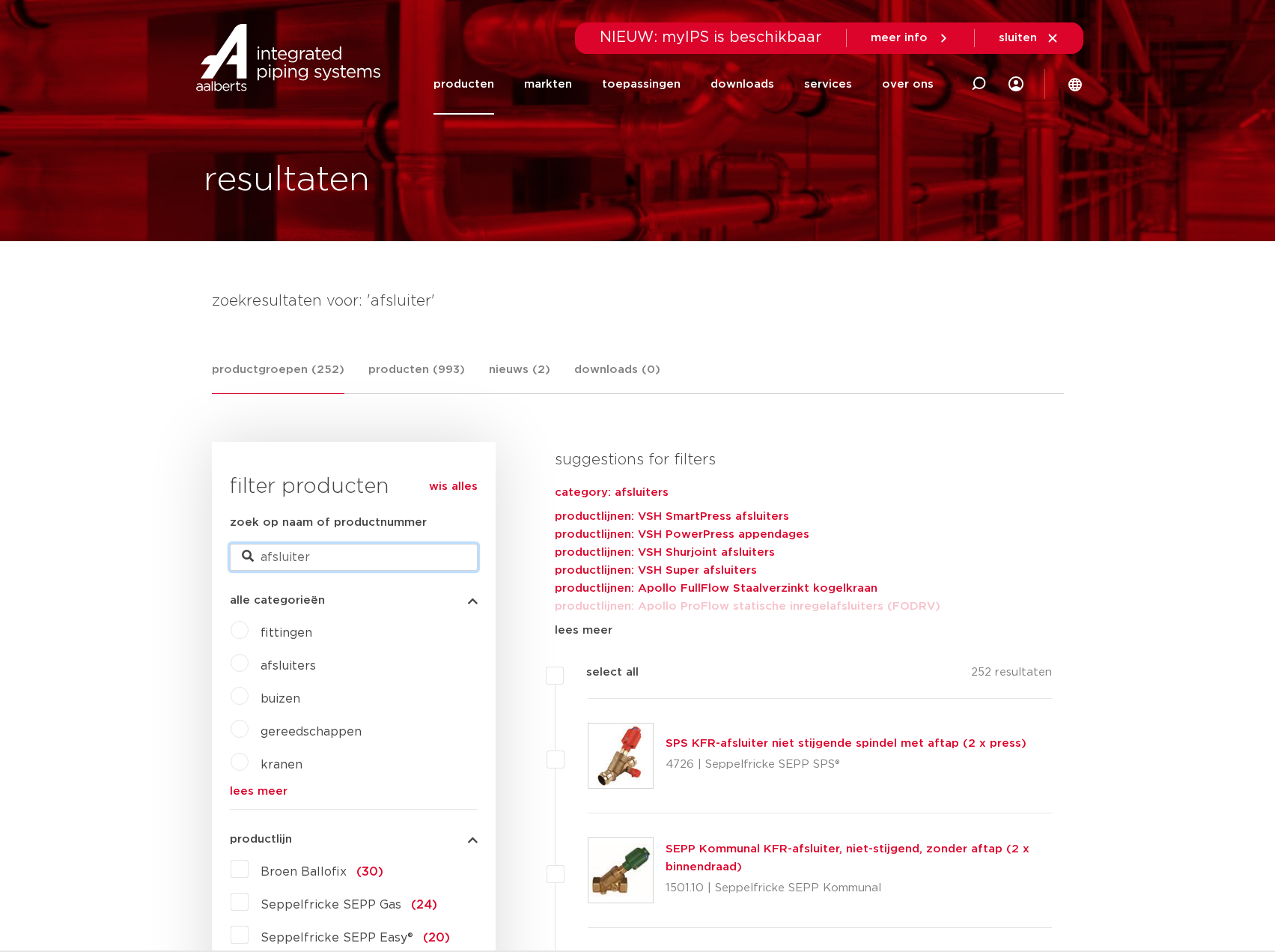
click at [331, 550] on input "afsluiter" at bounding box center [354, 556] width 248 height 27
type input "afsluiter rvs"
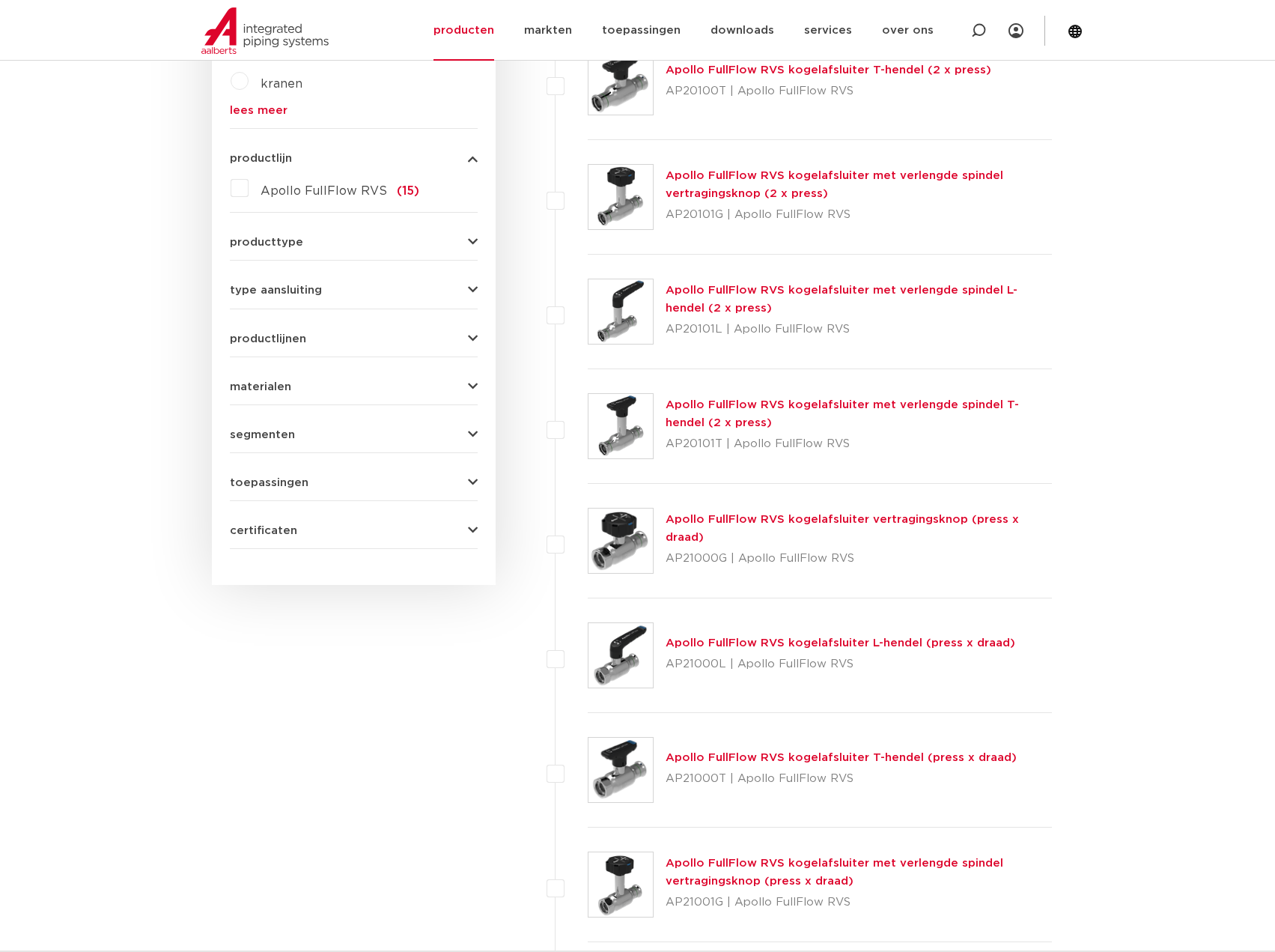
scroll to position [300, 0]
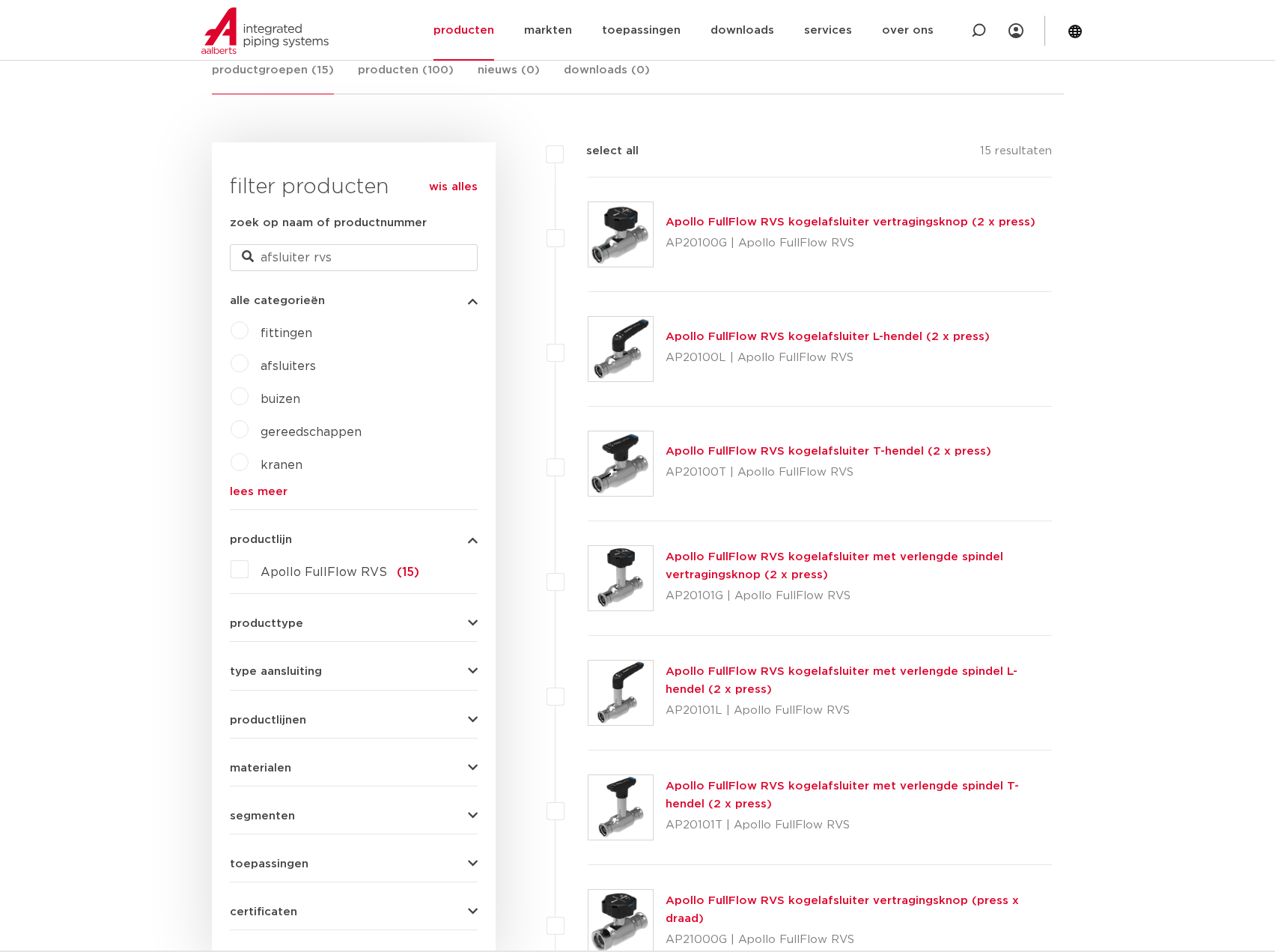
click at [745, 665] on link "Apollo FullFlow RVS kogelafsluiter met verlengde spindel L-hendel (2 x press)" at bounding box center [841, 679] width 352 height 29
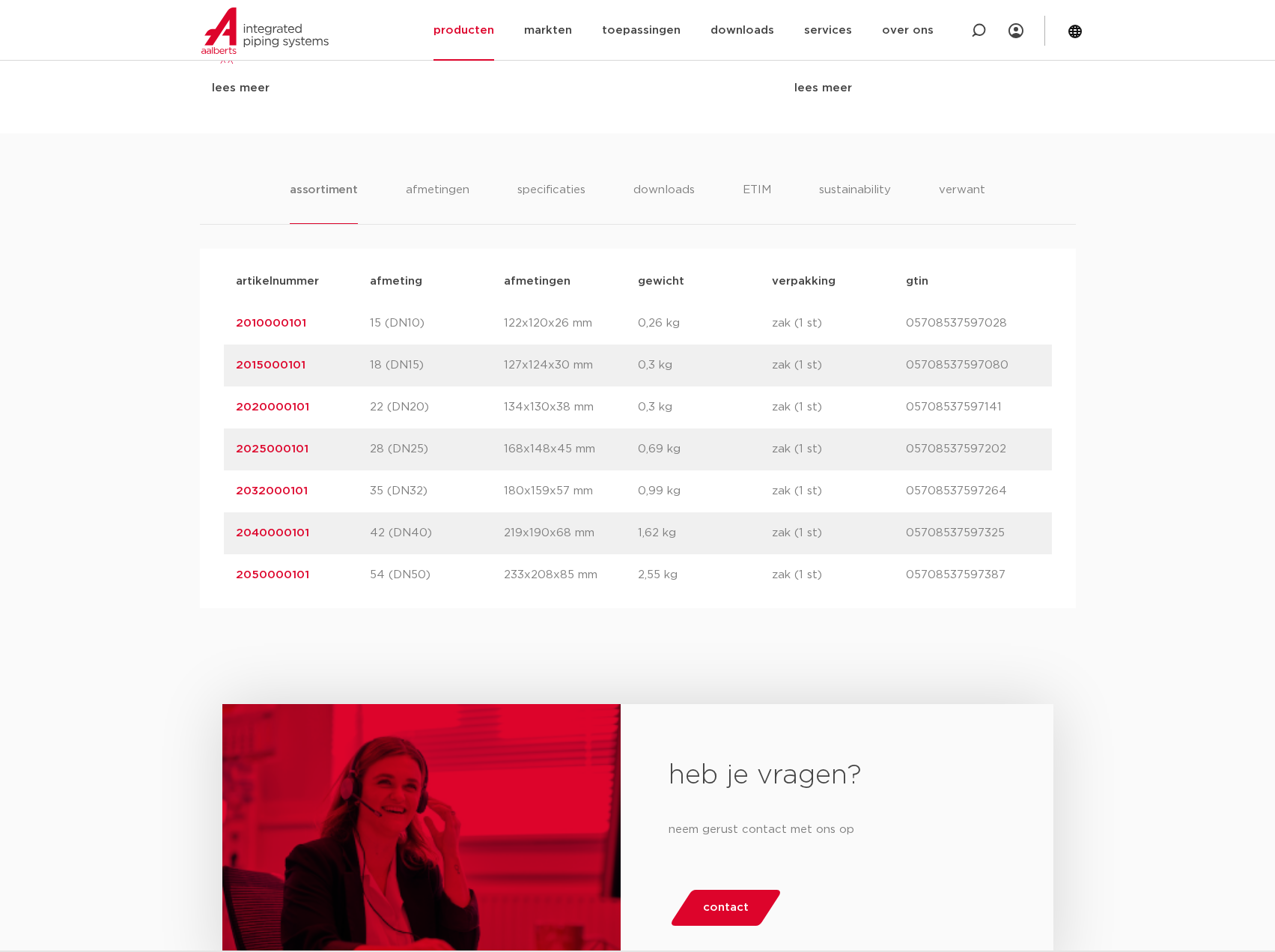
drag, startPoint x: 321, startPoint y: 405, endPoint x: 234, endPoint y: 407, distance: 87.0
click at [234, 407] on div "artikelnummer 2020000101 afmeting 22 (DN20) [GEOGRAPHIC_DATA] 134x130x38 mm gew…" at bounding box center [638, 407] width 828 height 42
copy link "2020000101"
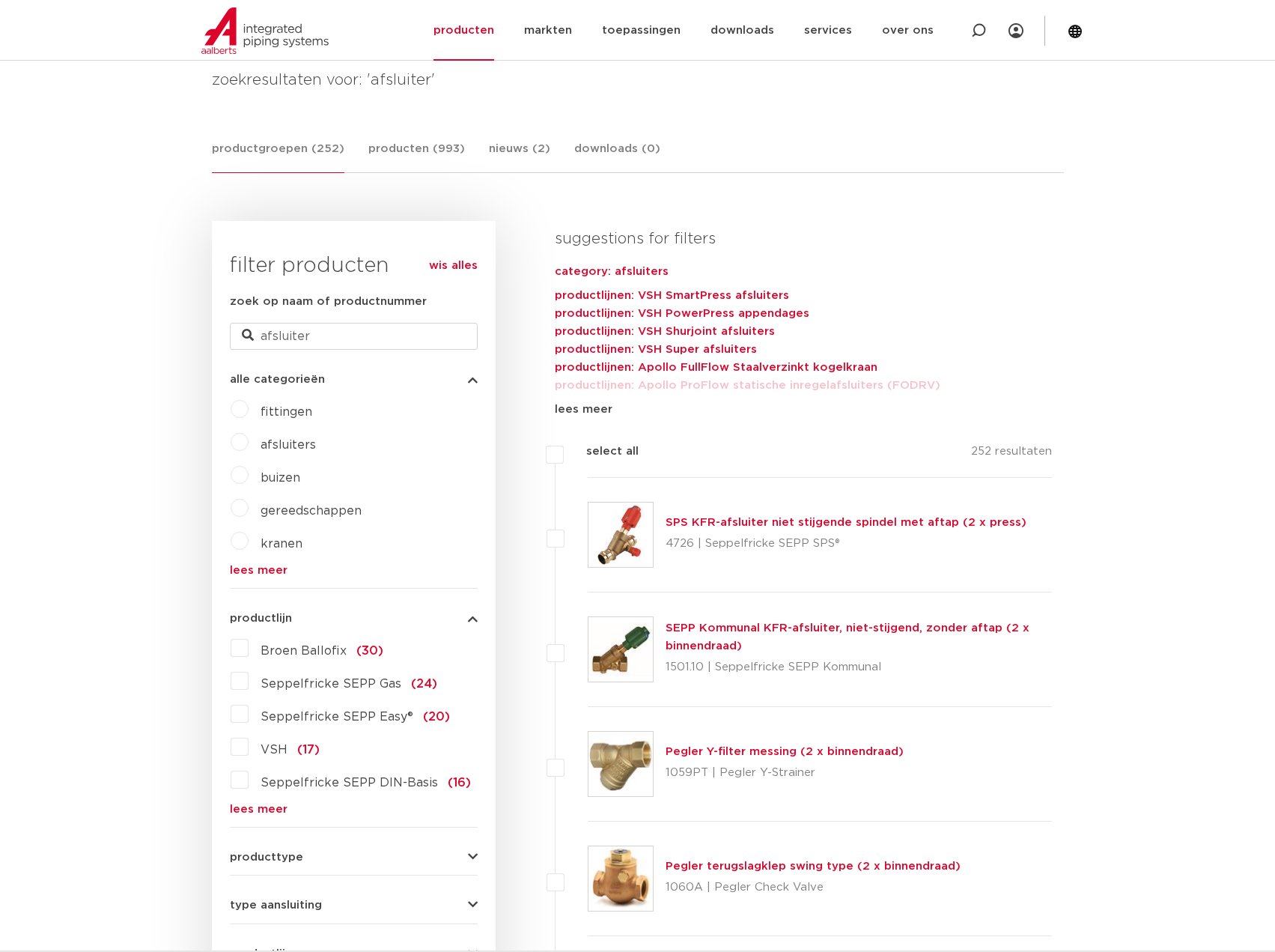
scroll to position [150, 0]
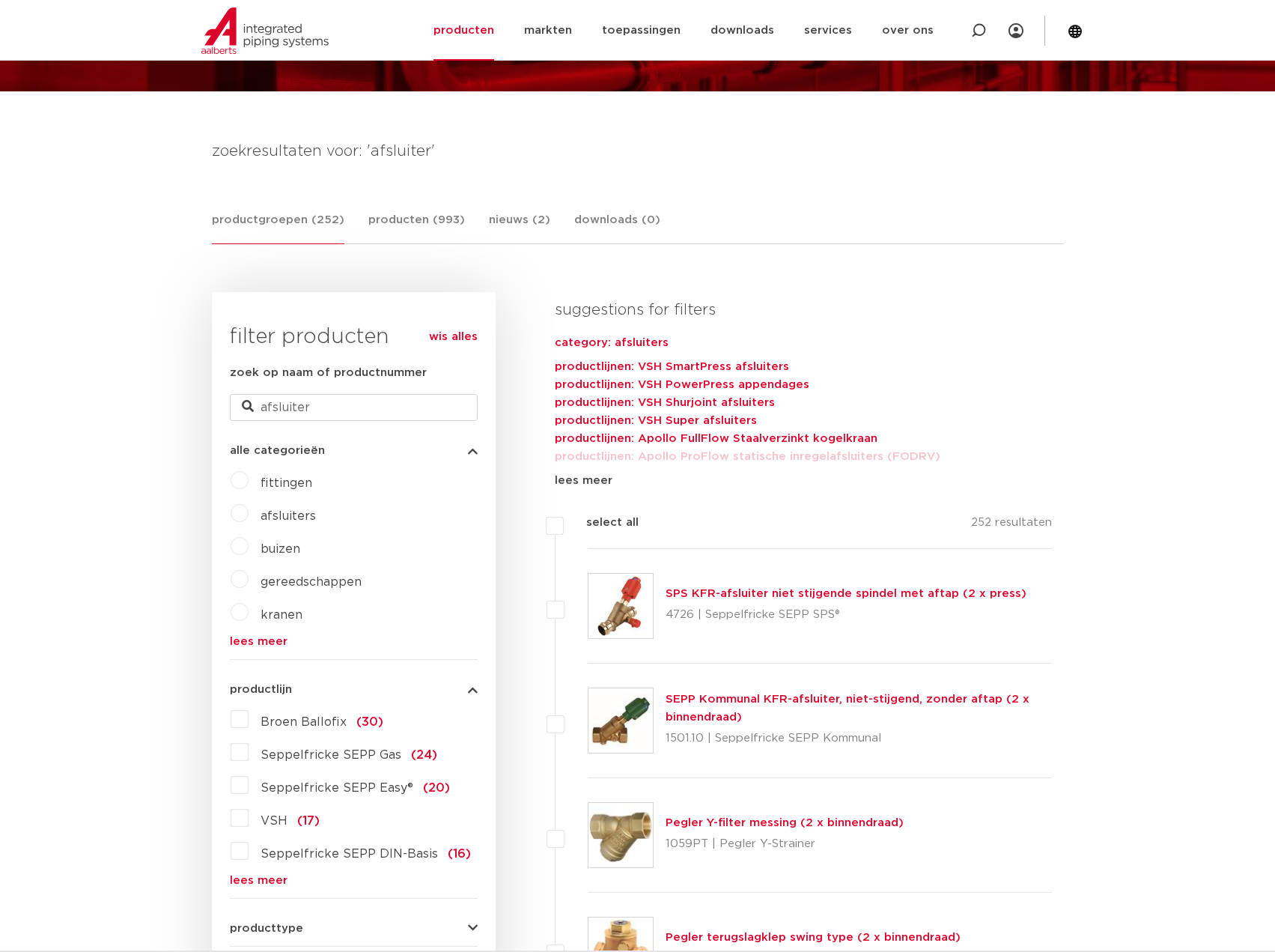
click at [275, 223] on link "productgroepen (252)" at bounding box center [278, 227] width 132 height 33
click at [473, 28] on link "producten" at bounding box center [463, 30] width 60 height 60
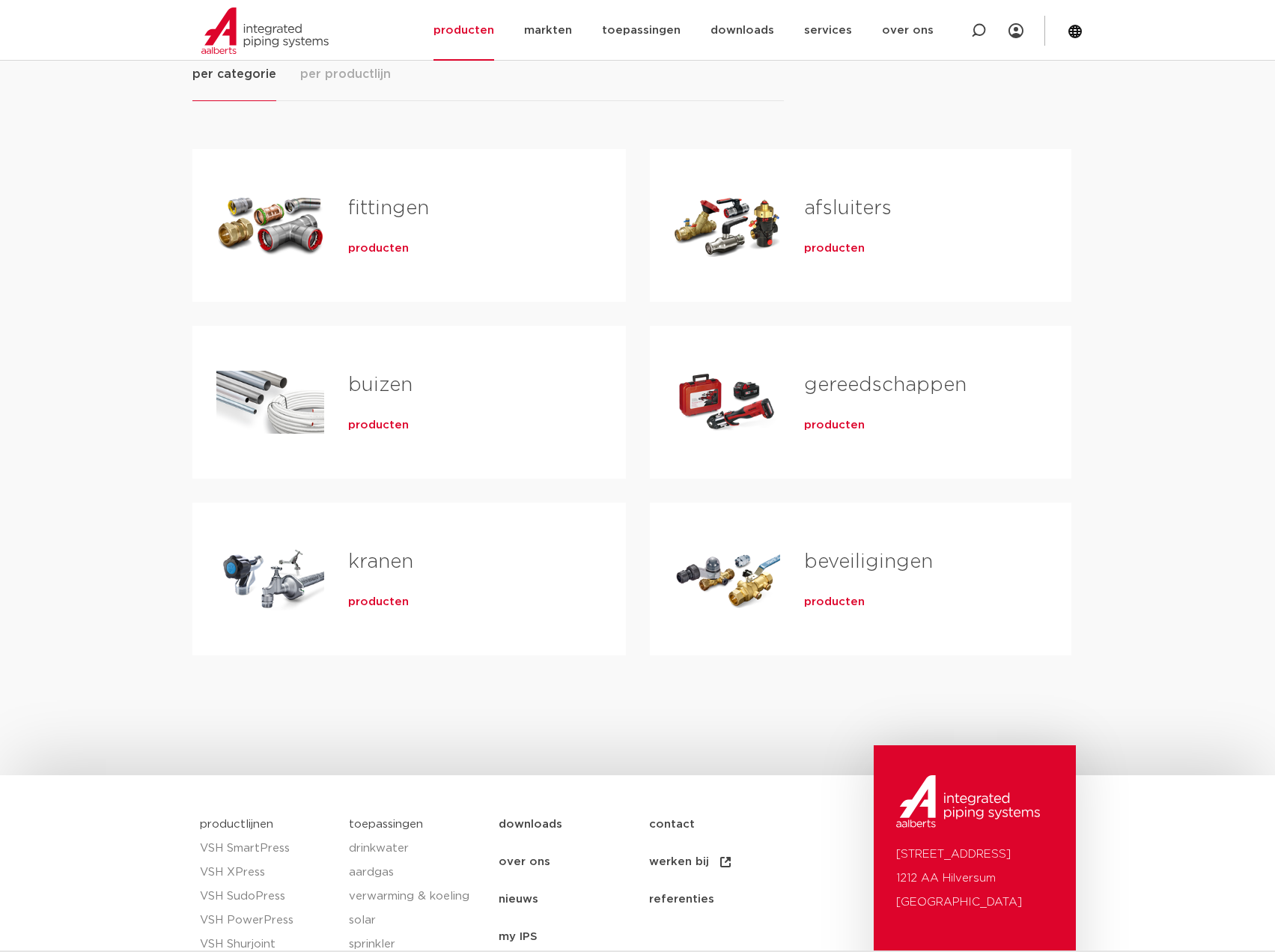
scroll to position [224, 0]
click at [368, 207] on link "fittingen" at bounding box center [388, 208] width 81 height 20
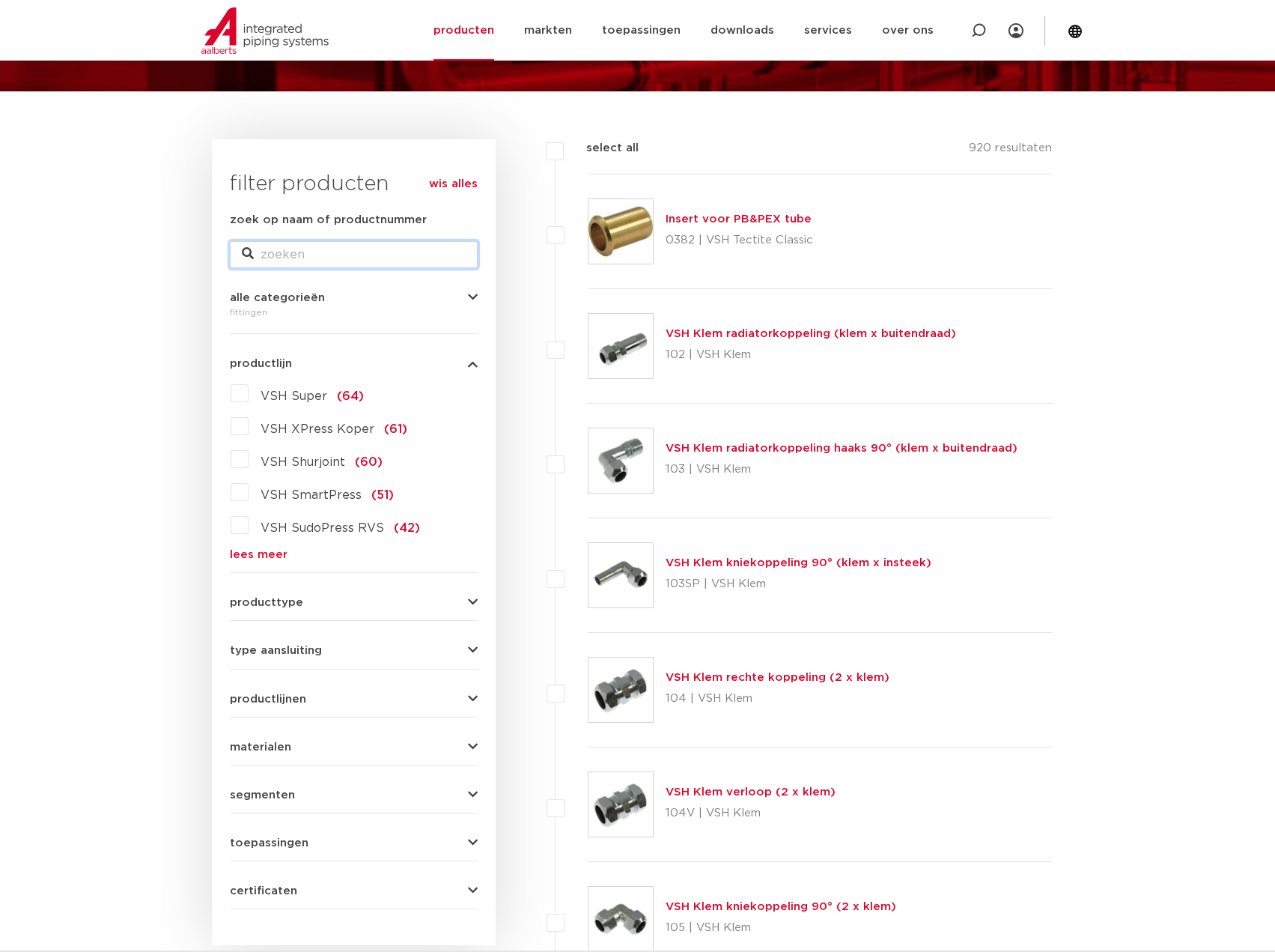
click at [374, 263] on input "zoek op naam of productnummer" at bounding box center [354, 254] width 248 height 27
type input "rvs"
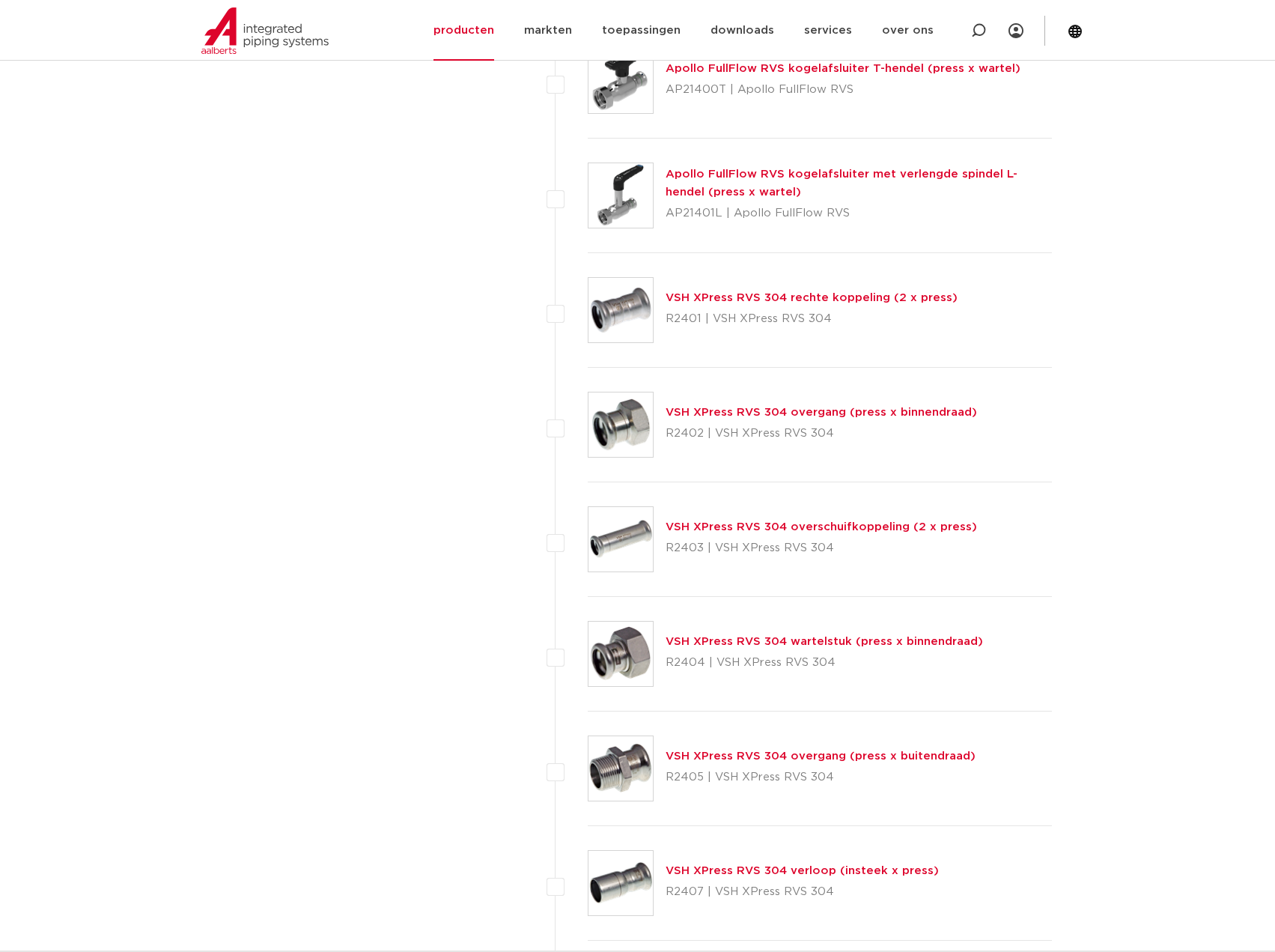
scroll to position [2246, 0]
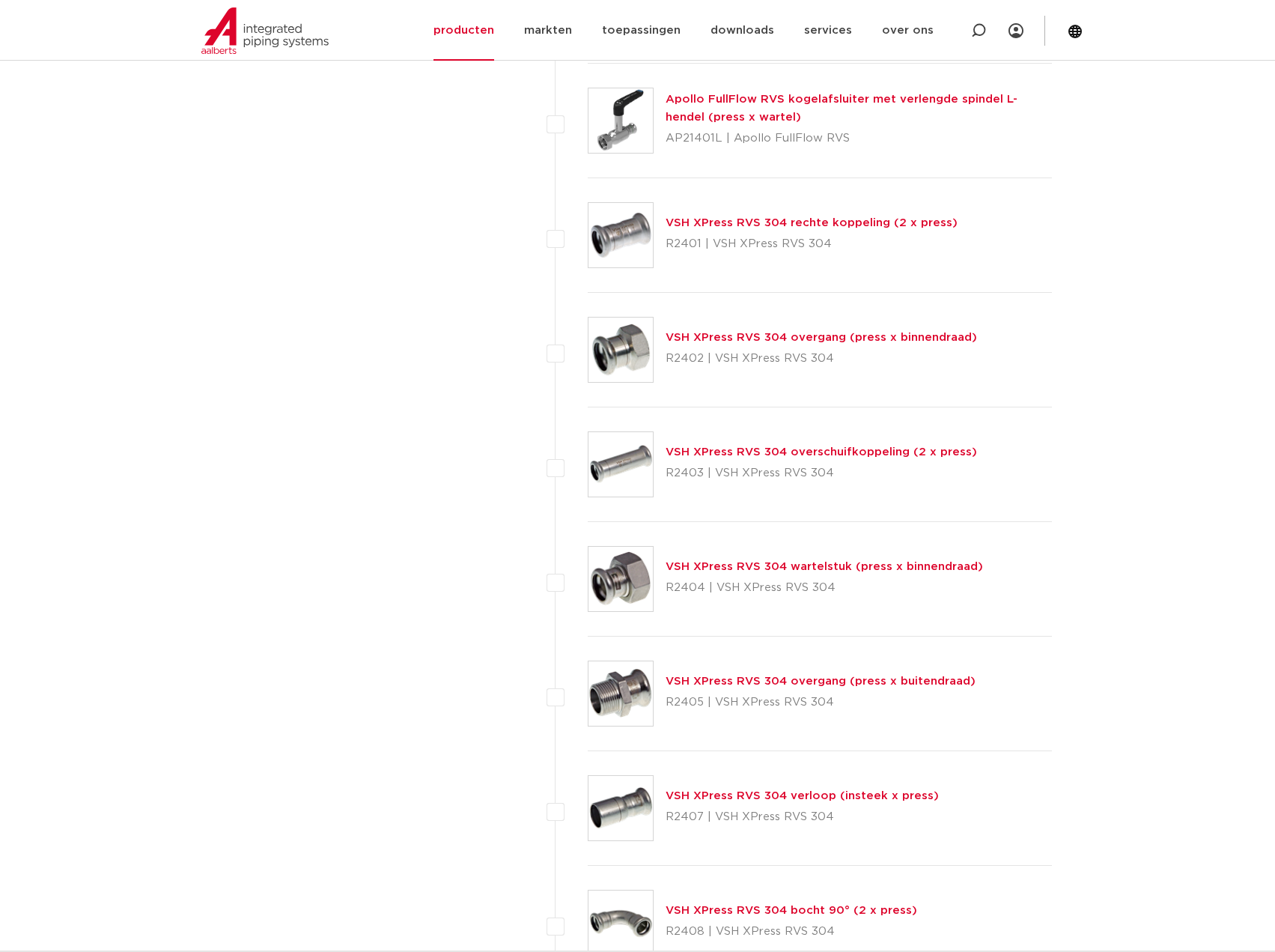
click at [810, 566] on link "VSH XPress RVS 304 wartelstuk (press x binnendraad)" at bounding box center [824, 567] width 317 height 11
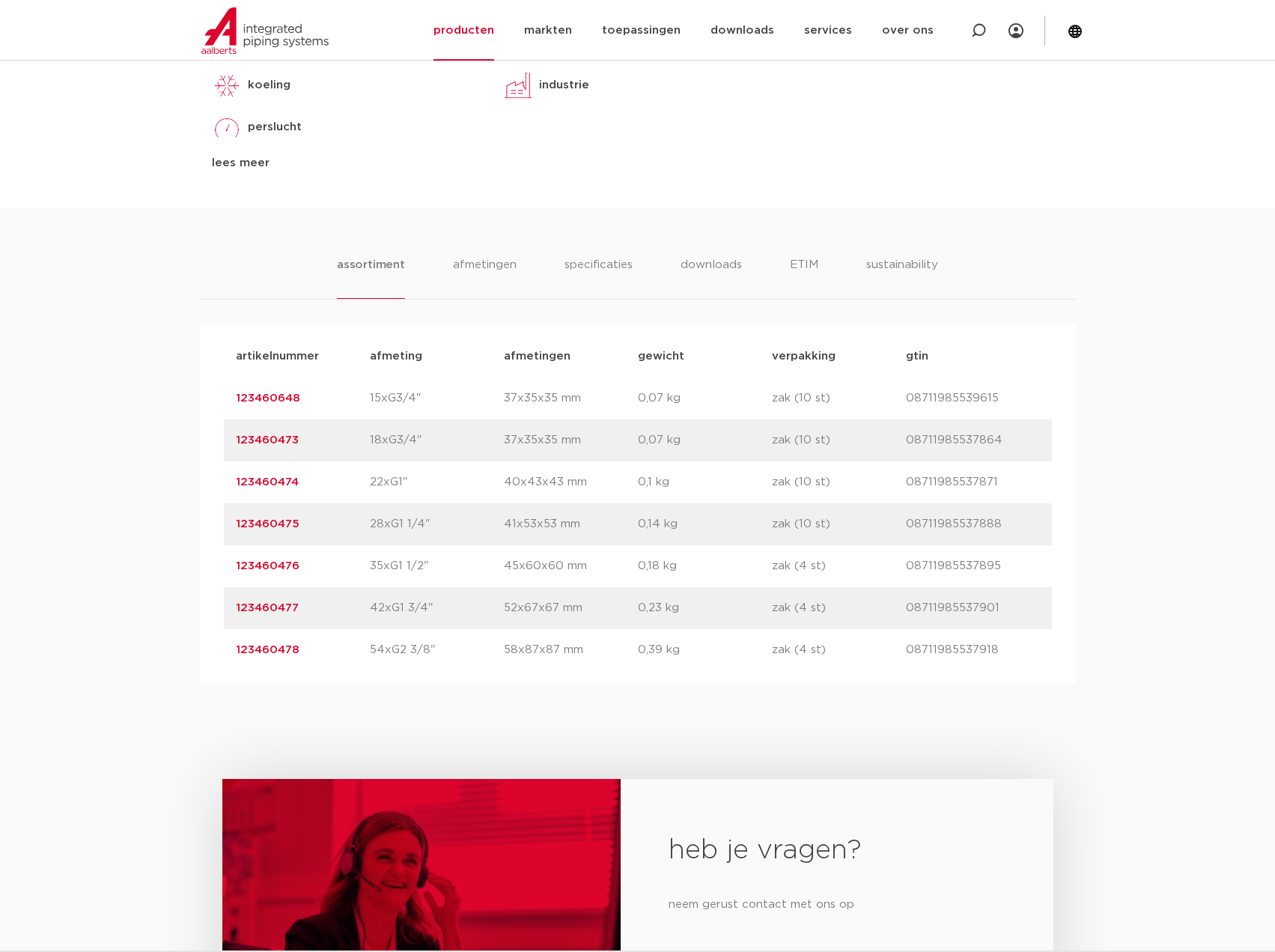
scroll to position [824, 0]
drag, startPoint x: 289, startPoint y: 481, endPoint x: 237, endPoint y: 477, distance: 52.2
click at [237, 477] on p "123460474" at bounding box center [302, 482] width 134 height 18
copy link "123460474"
